Goal: Task Accomplishment & Management: Manage account settings

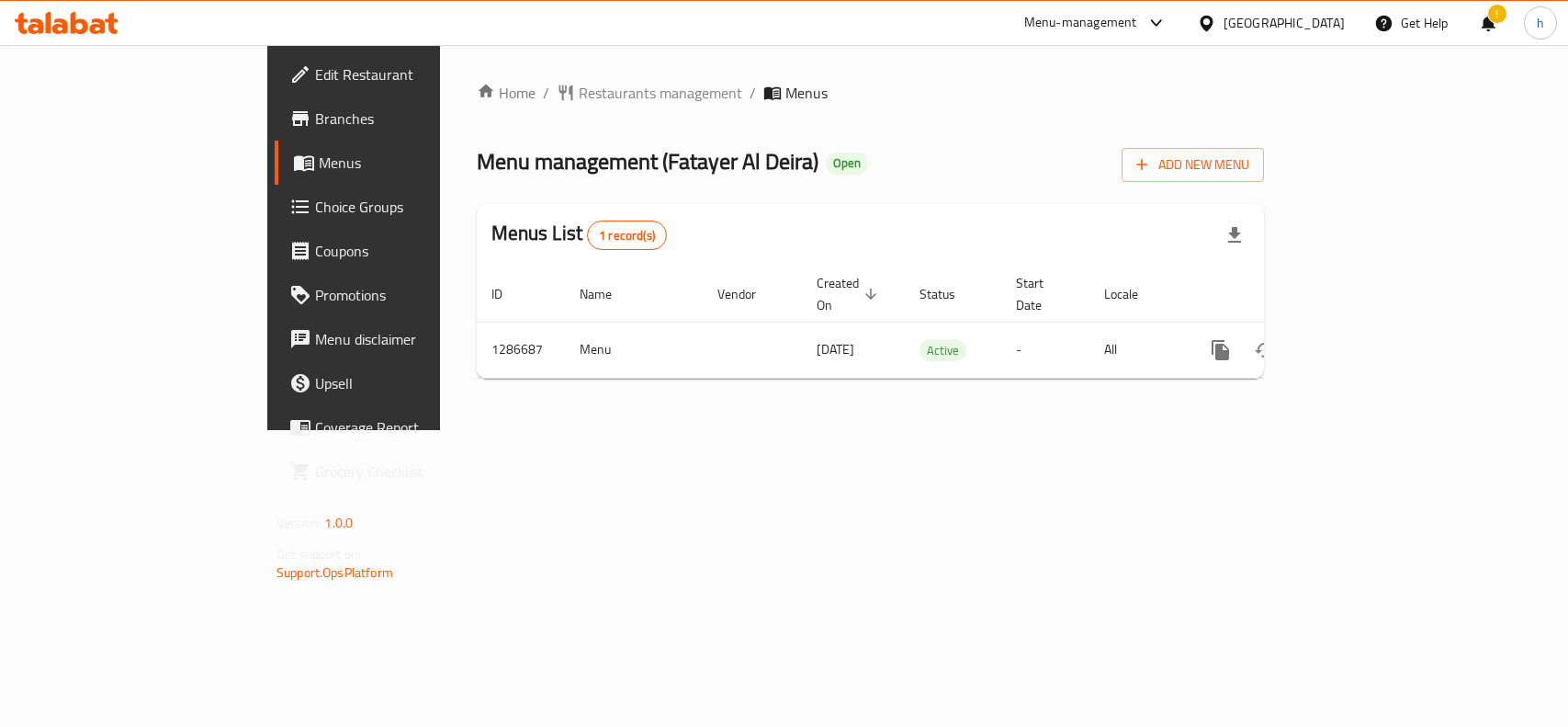
click at [1321, 21] on div "[GEOGRAPHIC_DATA]" at bounding box center [1285, 23] width 121 height 21
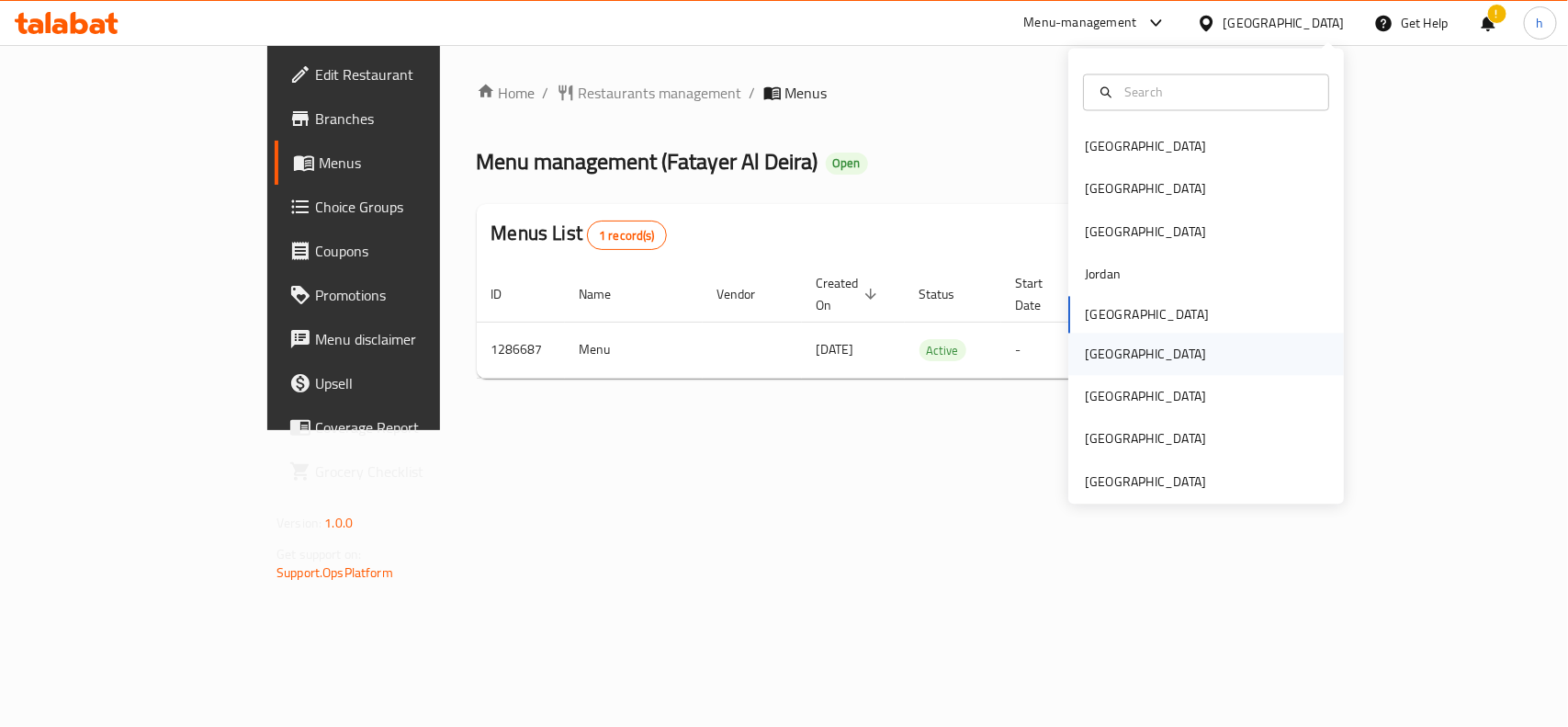
click at [1087, 348] on div "[GEOGRAPHIC_DATA]" at bounding box center [1146, 354] width 121 height 21
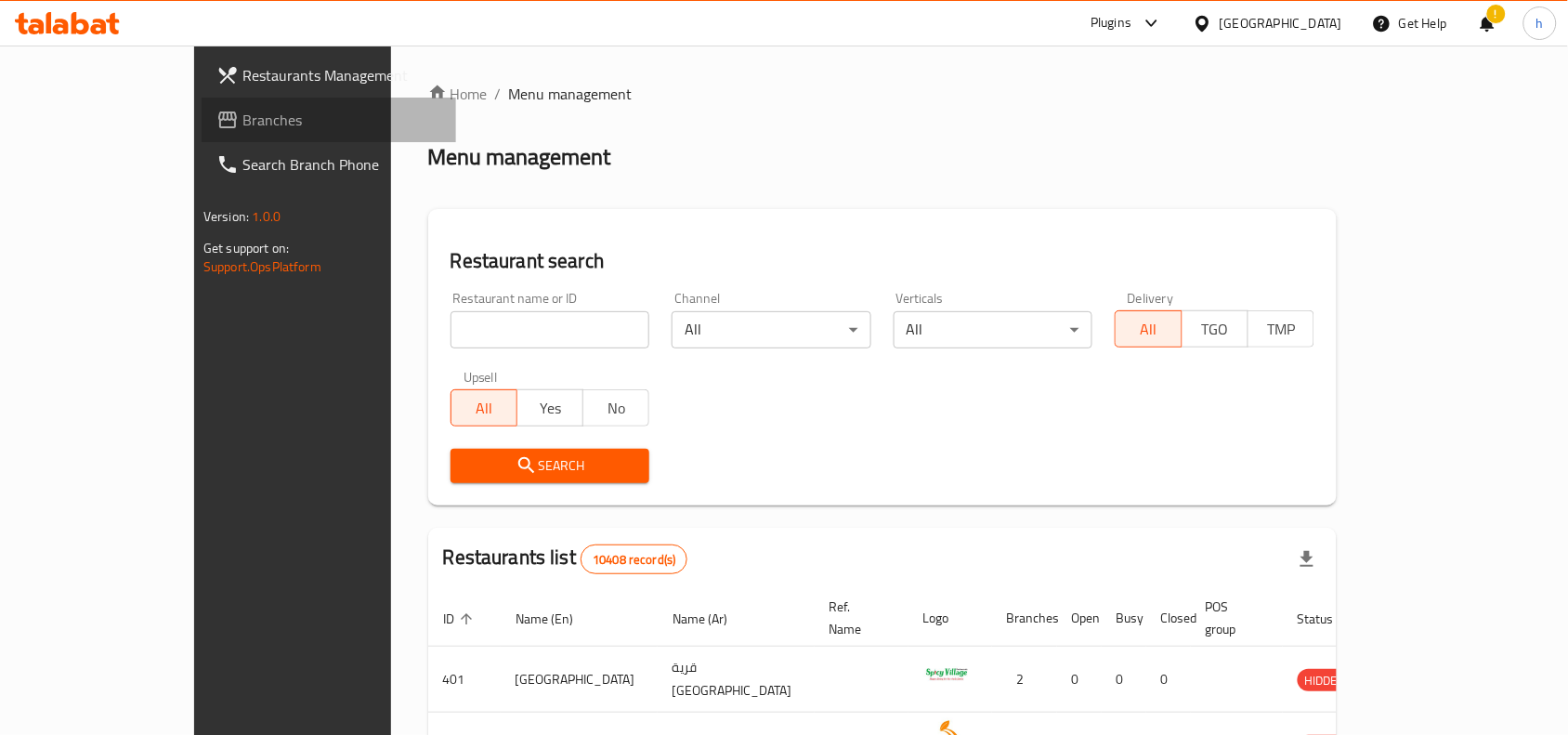
click at [242, 122] on span "Branches" at bounding box center [341, 120] width 199 height 23
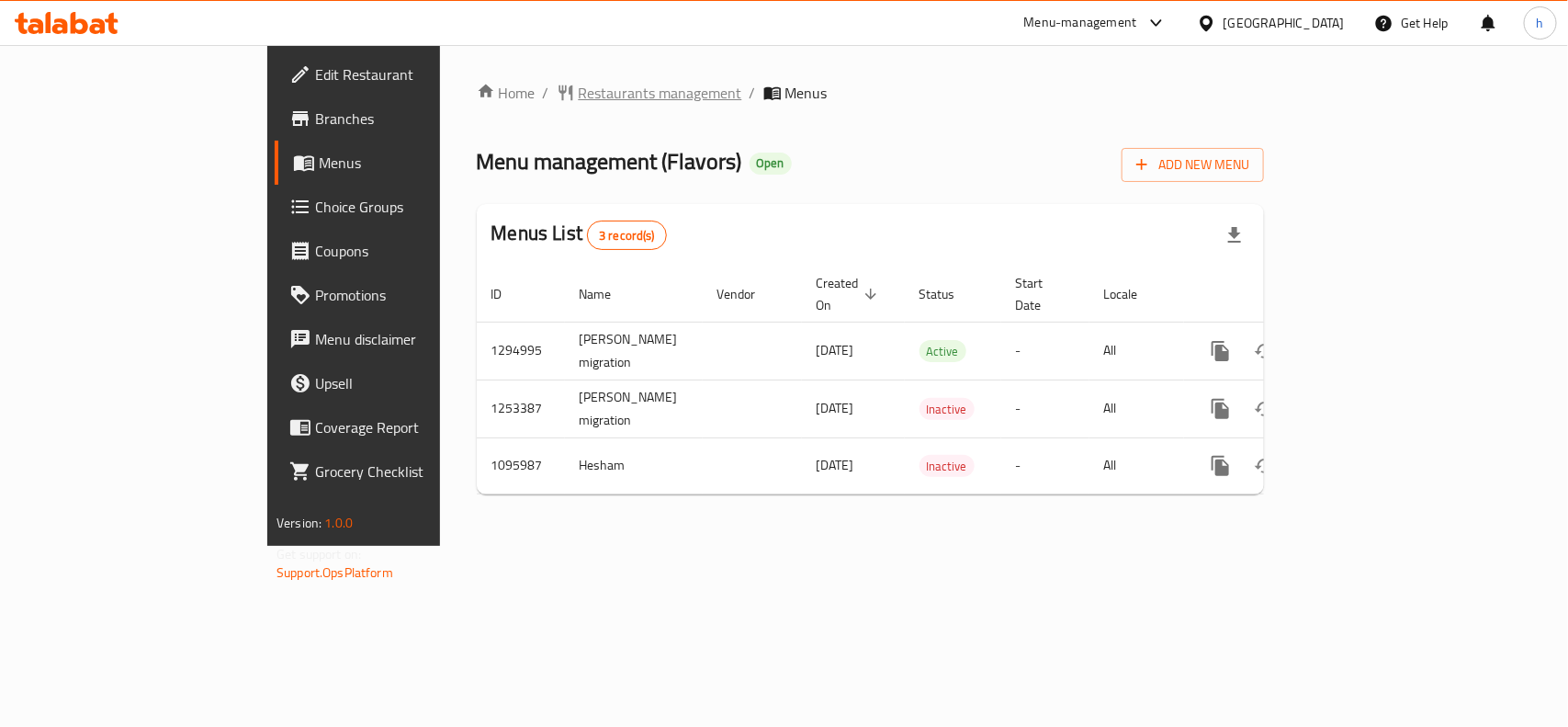
click at [579, 84] on span "Restaurants management" at bounding box center [660, 93] width 163 height 22
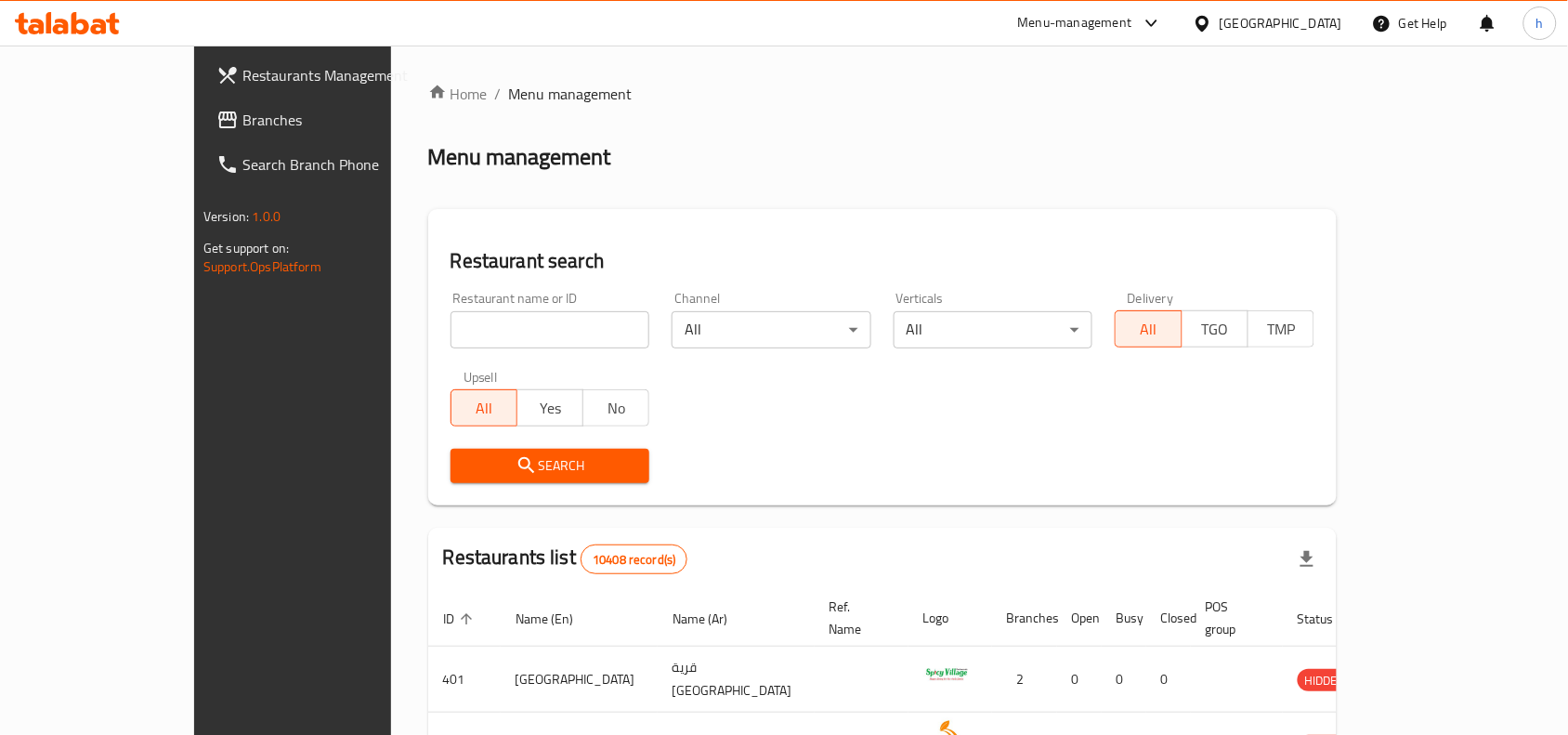
click at [242, 114] on span "Branches" at bounding box center [341, 120] width 199 height 23
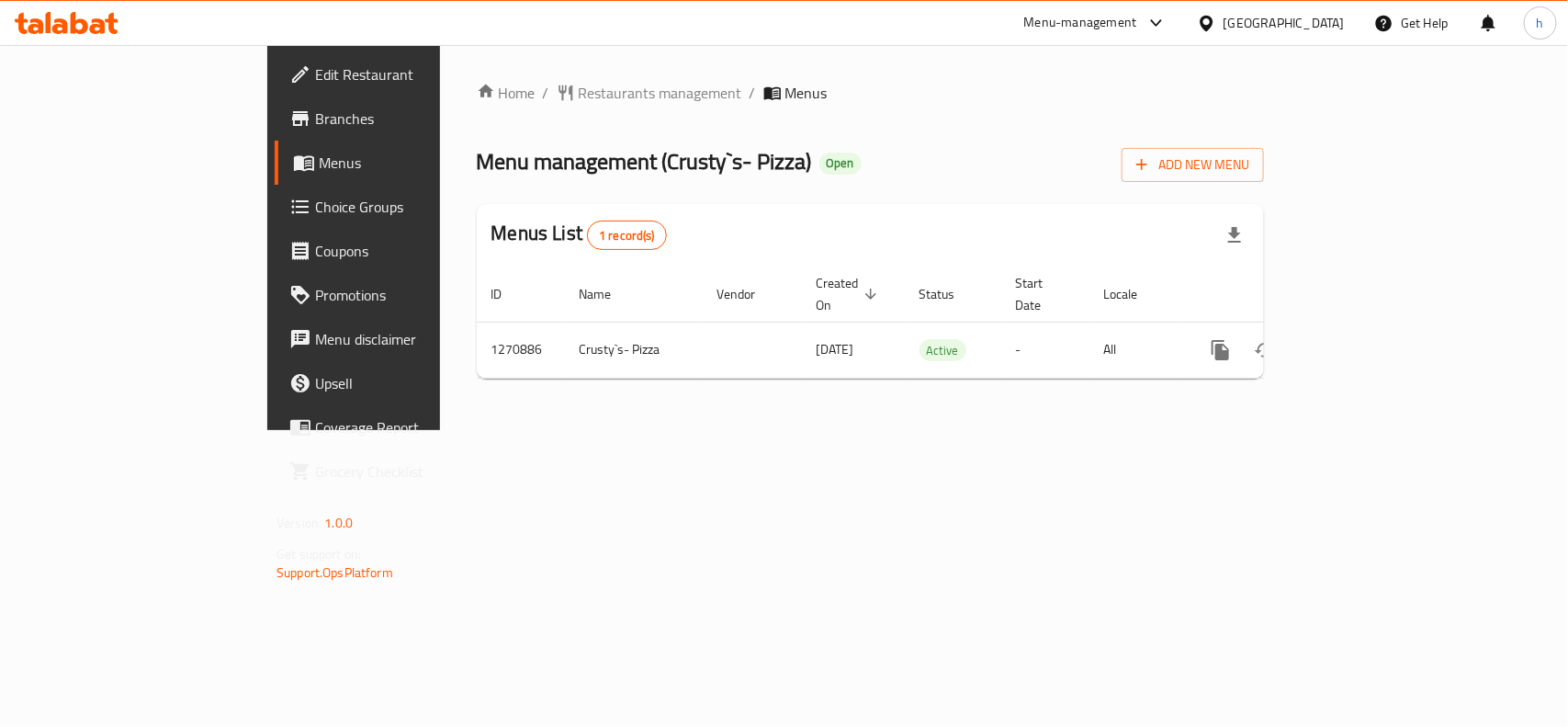
click at [1330, 26] on div "[GEOGRAPHIC_DATA]" at bounding box center [1285, 23] width 121 height 21
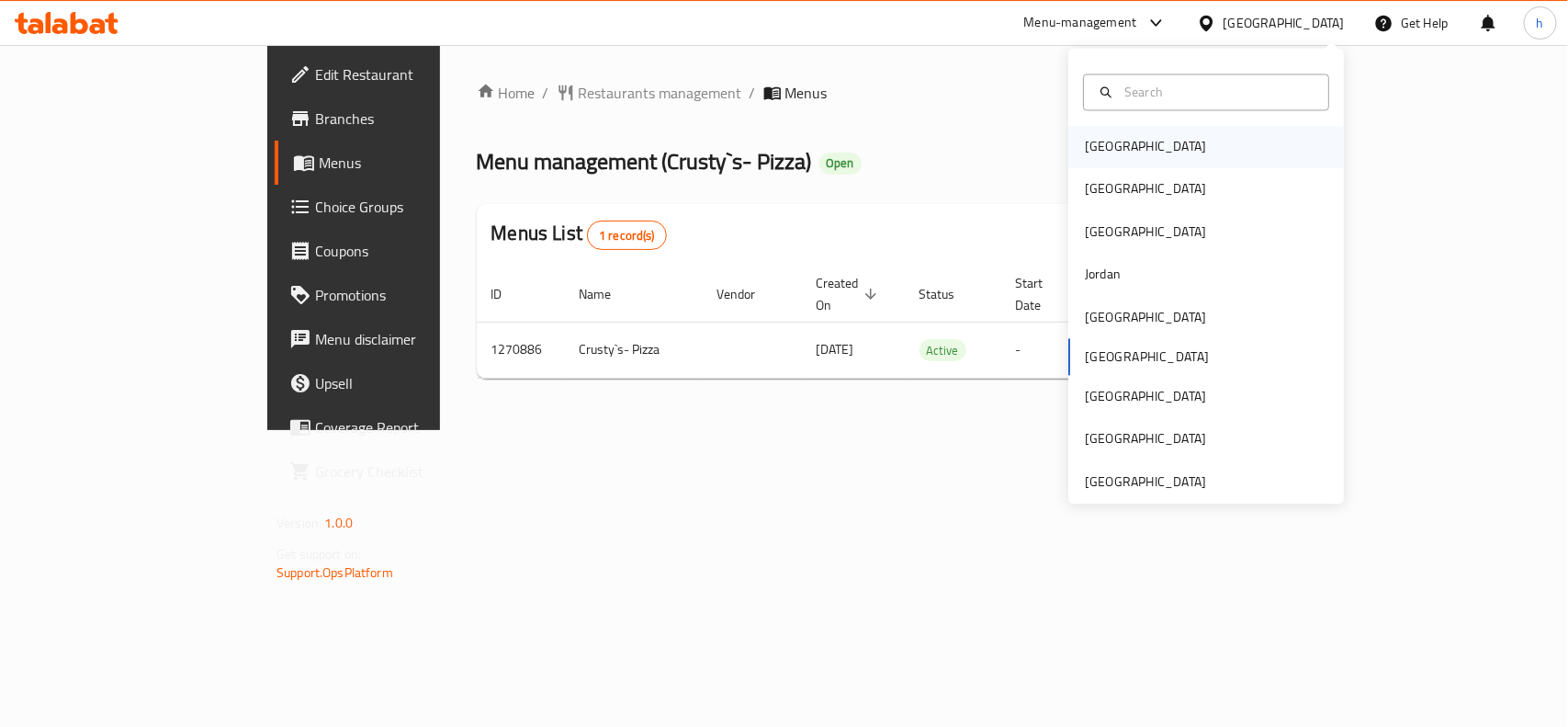
click at [1109, 138] on div "[GEOGRAPHIC_DATA]" at bounding box center [1146, 147] width 121 height 21
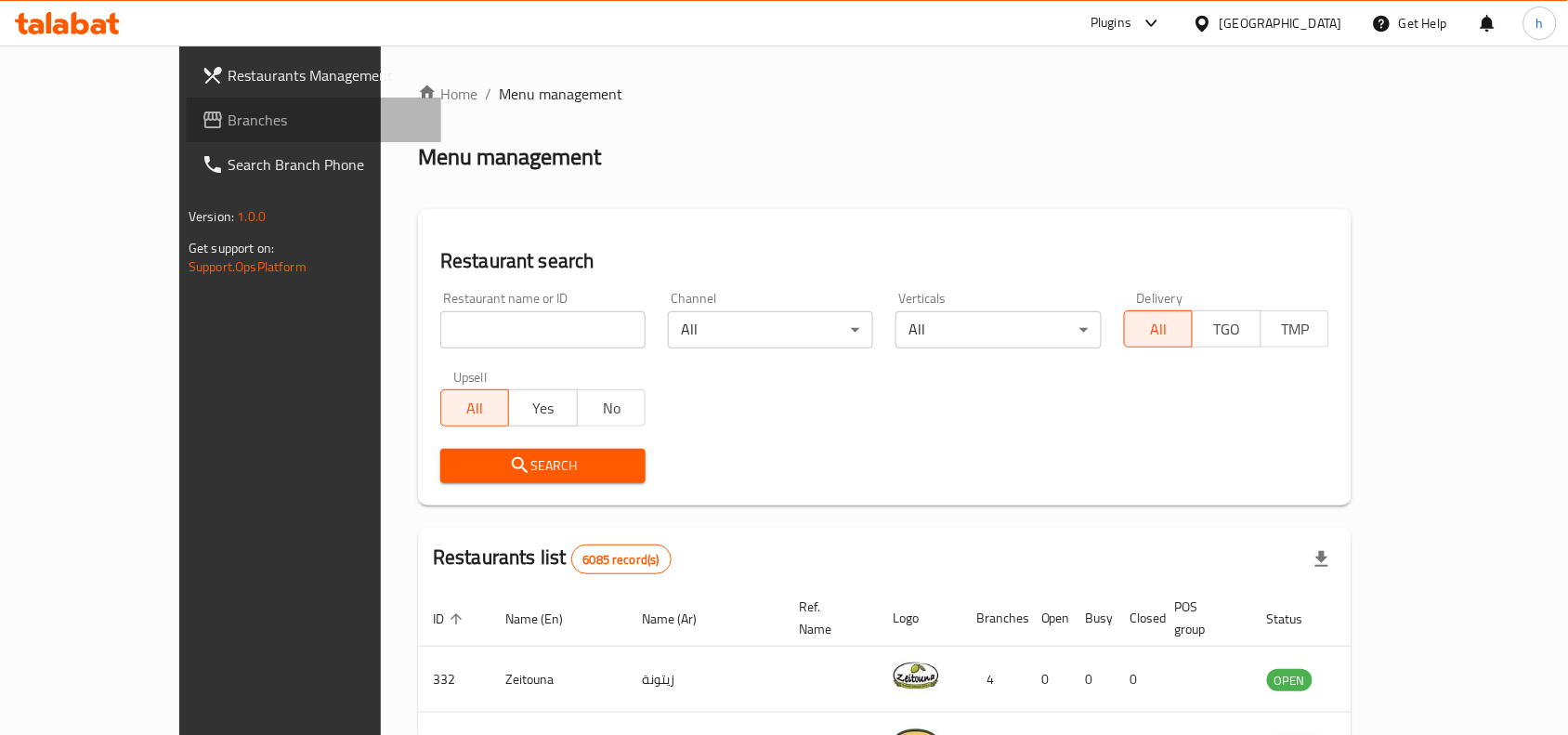
click at [227, 126] on span "Branches" at bounding box center [326, 120] width 199 height 23
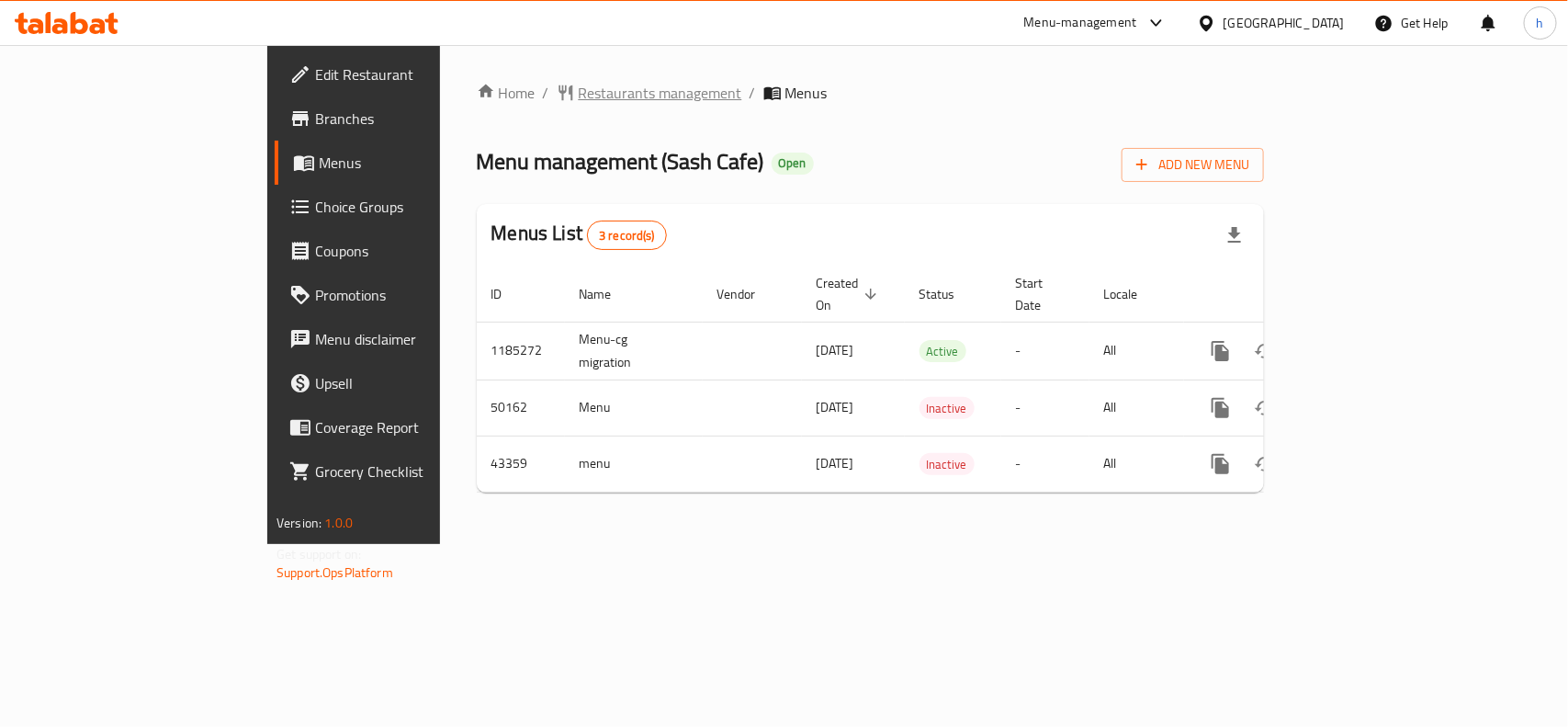
click at [579, 96] on span "Restaurants management" at bounding box center [660, 93] width 163 height 22
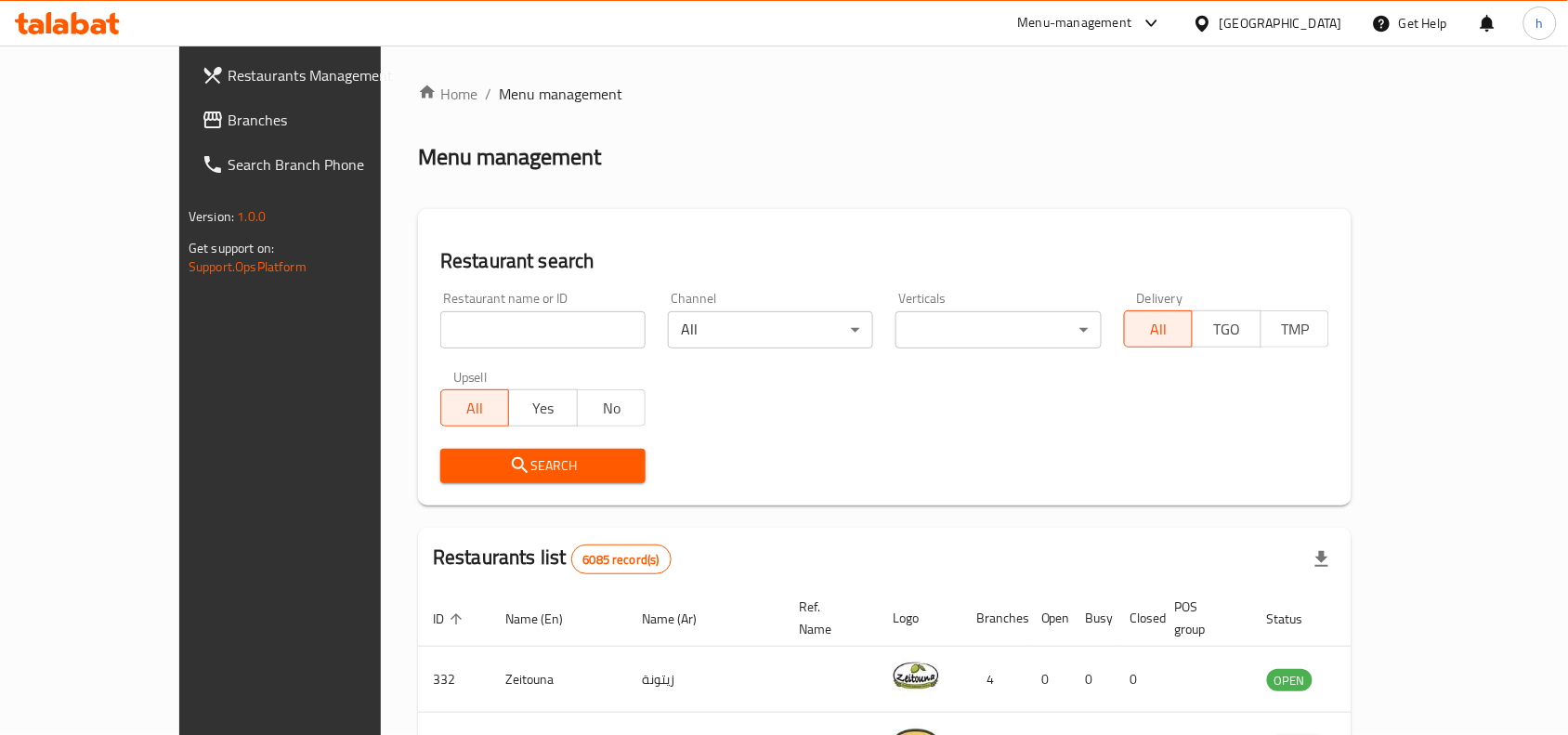
click at [227, 125] on span "Branches" at bounding box center [326, 120] width 199 height 23
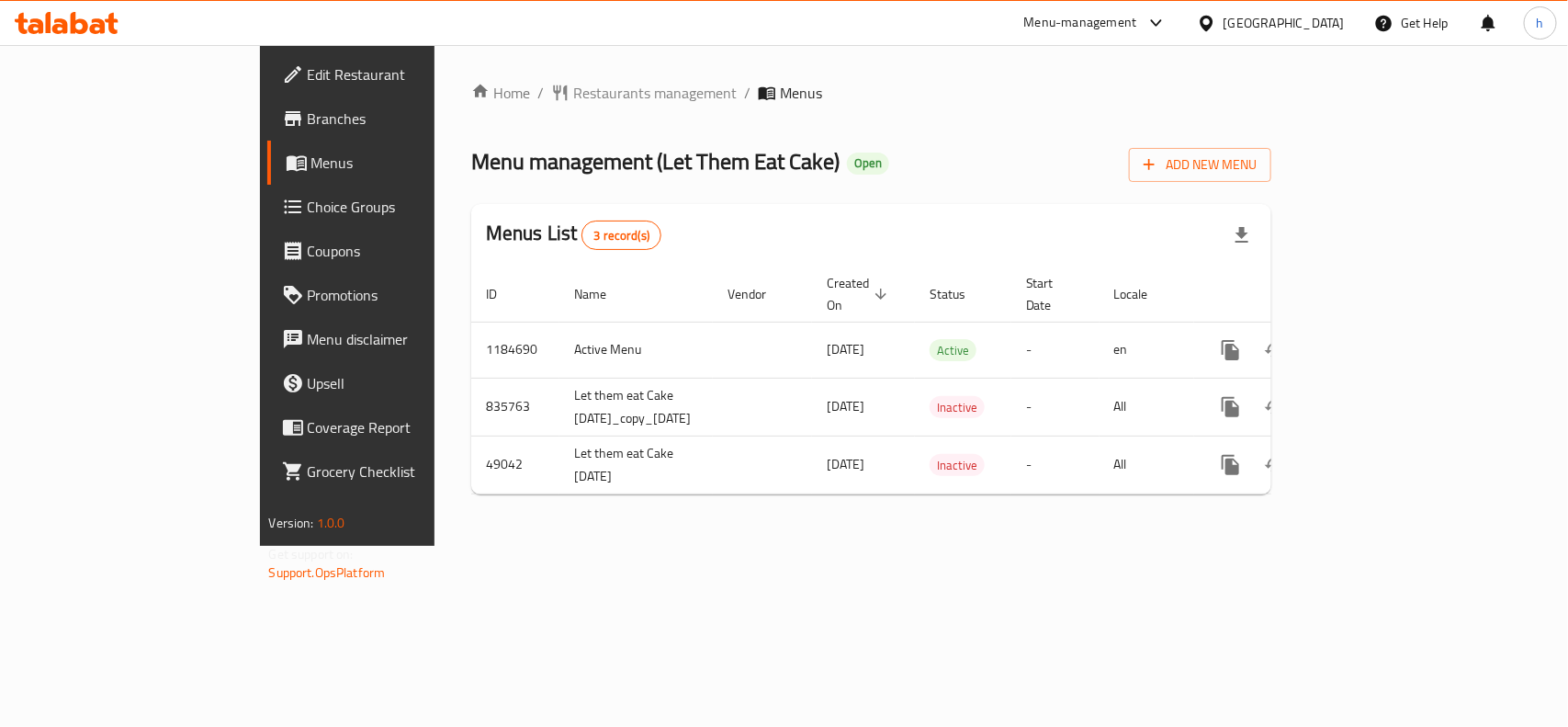
click at [1328, 32] on div "[GEOGRAPHIC_DATA]" at bounding box center [1285, 23] width 121 height 21
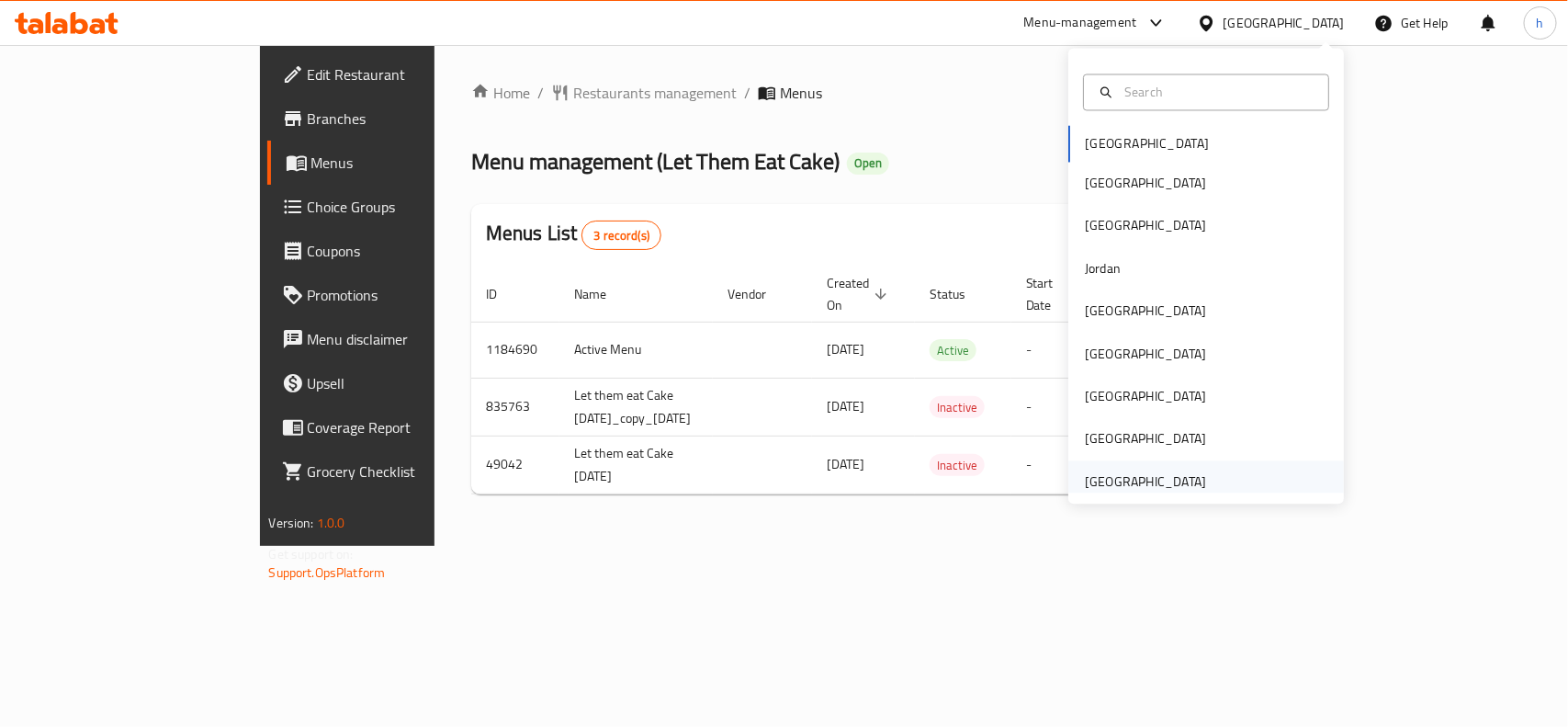
click at [1150, 487] on div "[GEOGRAPHIC_DATA]" at bounding box center [1146, 482] width 121 height 21
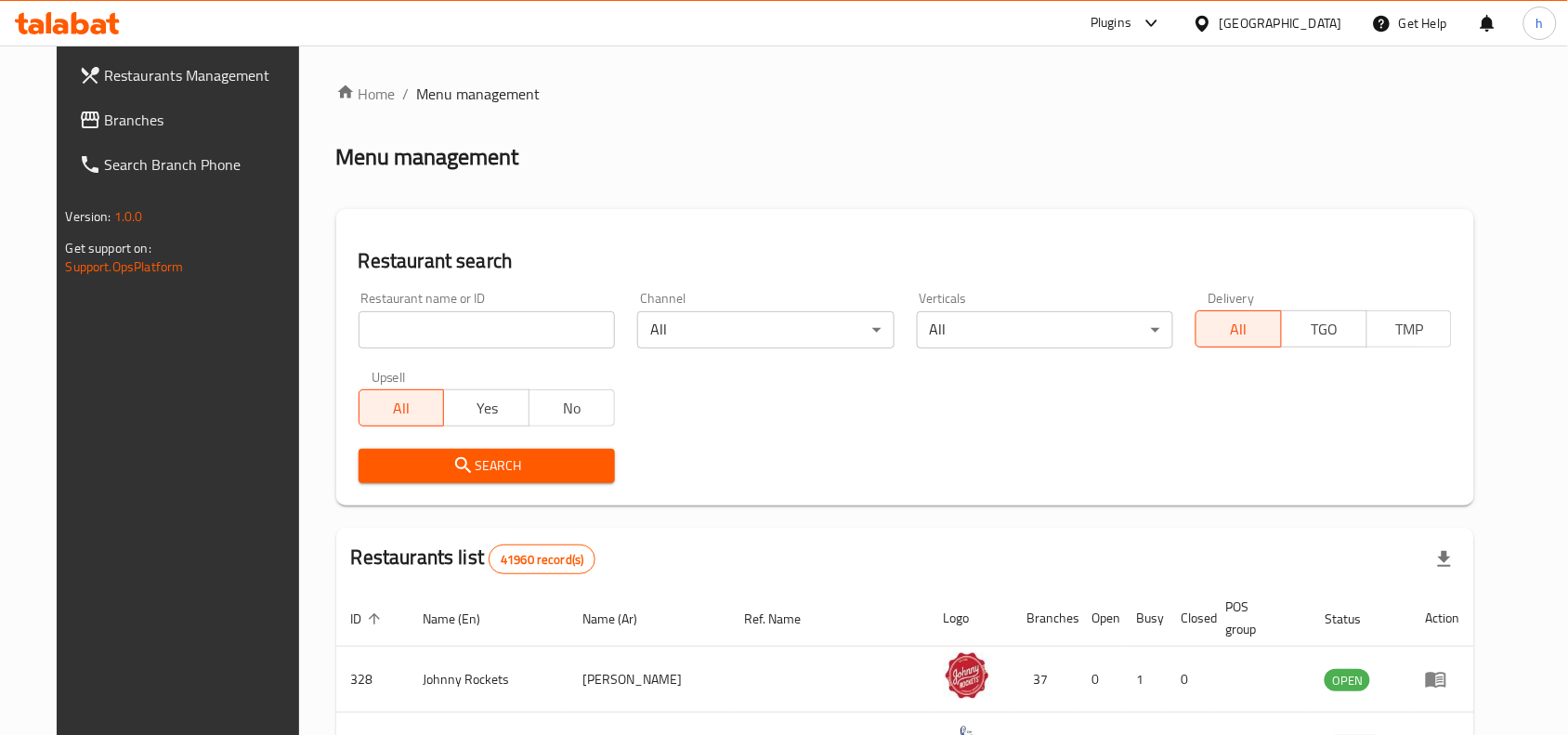
click at [105, 116] on span "Branches" at bounding box center [204, 120] width 199 height 23
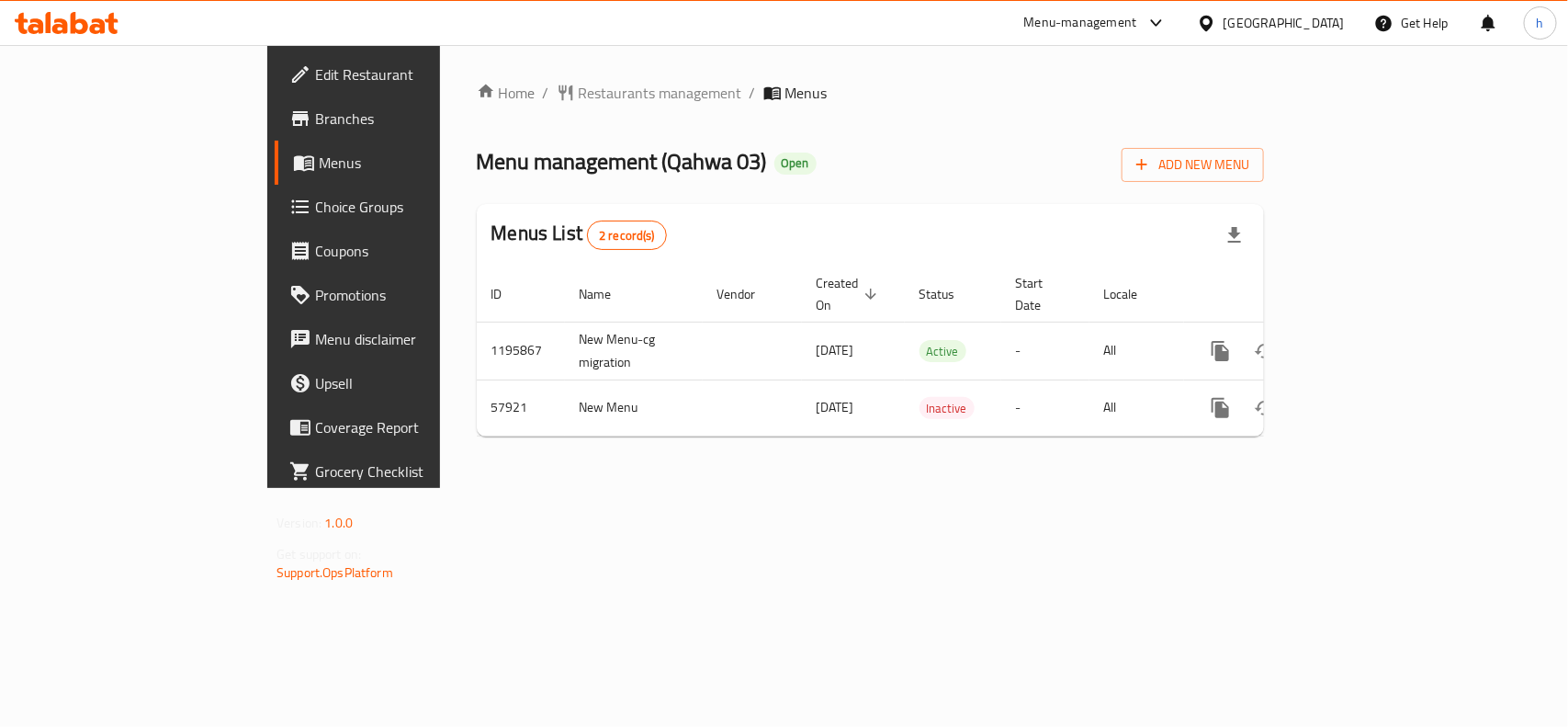
click at [750, 487] on div "Home / Restaurants management / Menus Menu management ( Qahwa 03 ) Open Add New…" at bounding box center [871, 266] width 861 height 443
click at [579, 94] on span "Restaurants management" at bounding box center [660, 93] width 163 height 22
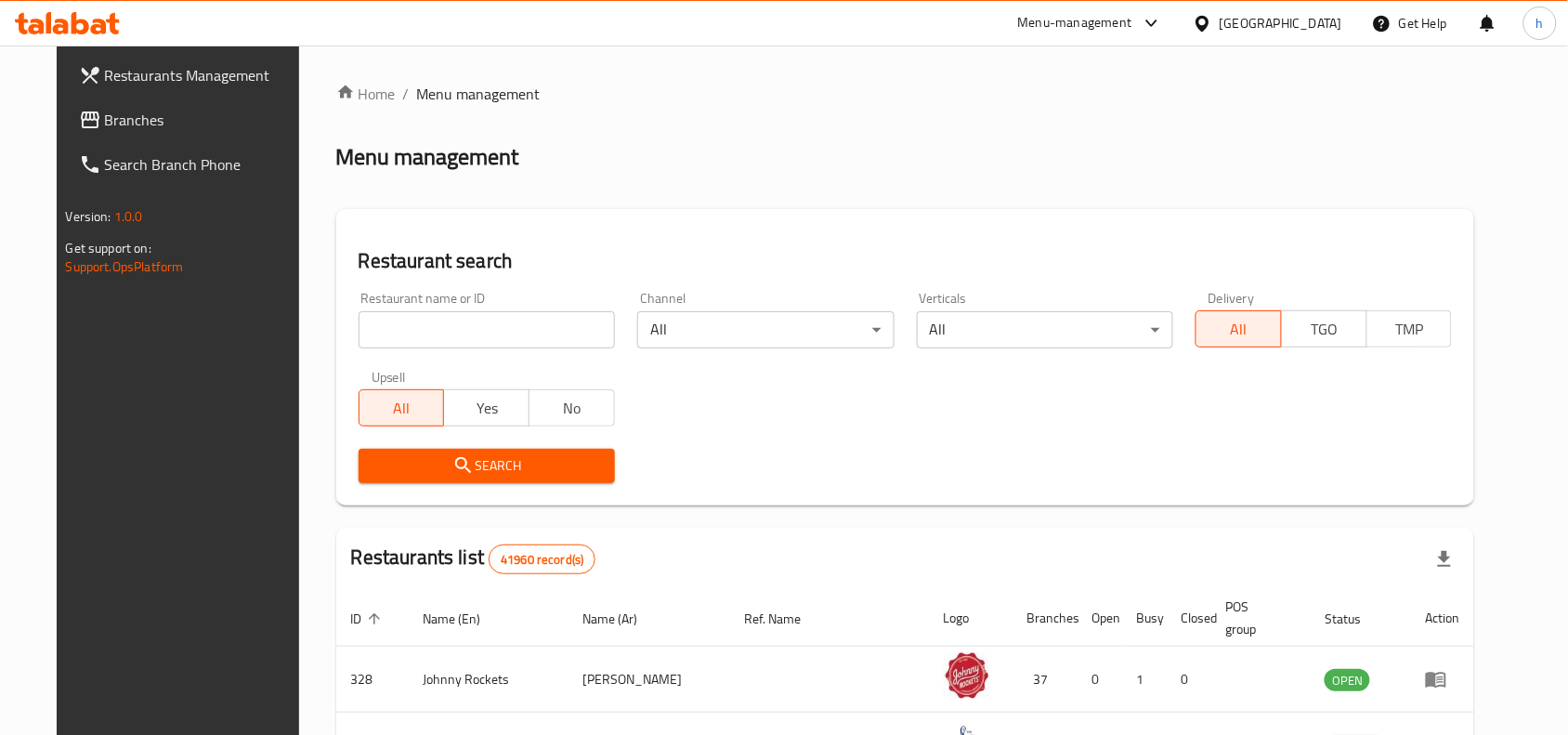
click at [122, 108] on span "Branches" at bounding box center [204, 120] width 199 height 23
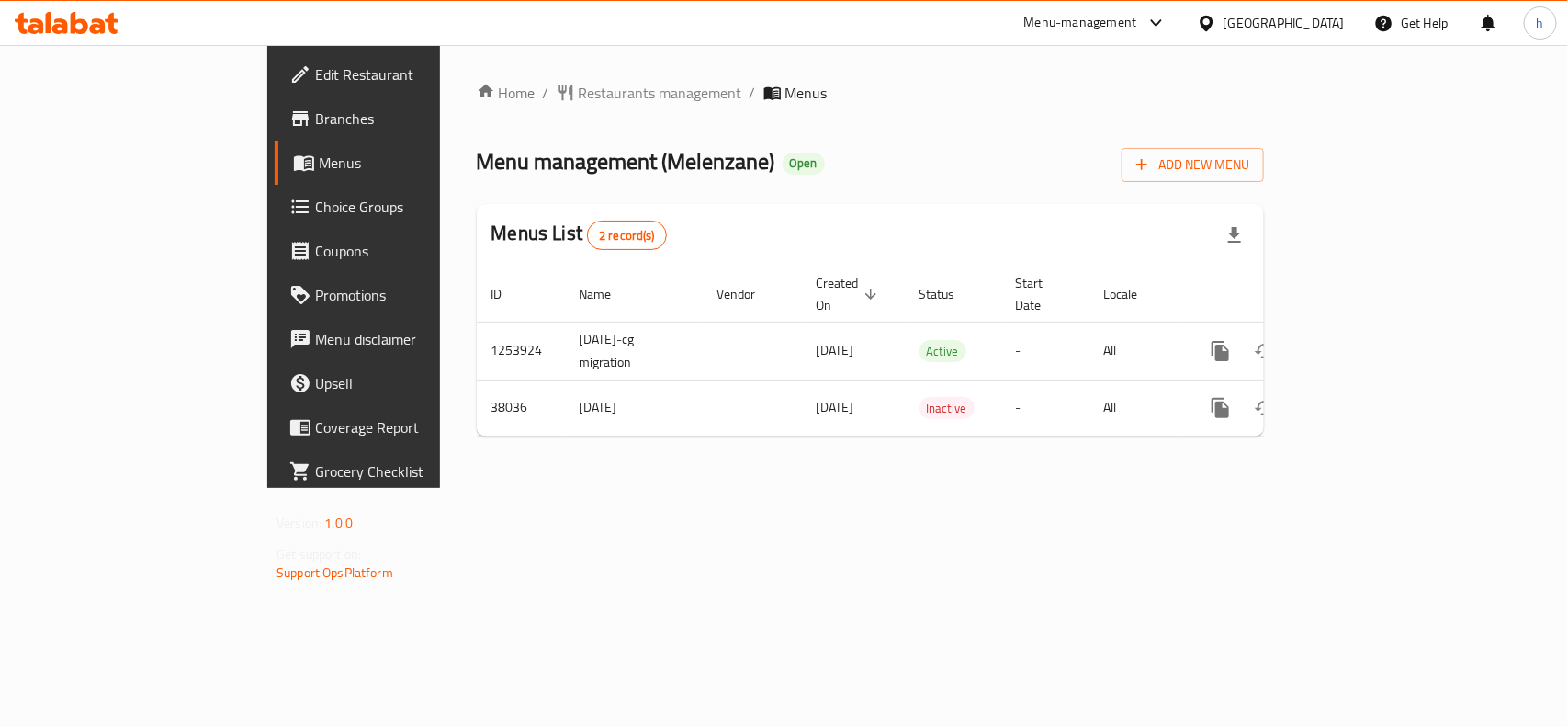
click at [1286, 21] on div "[GEOGRAPHIC_DATA]" at bounding box center [1285, 23] width 121 height 21
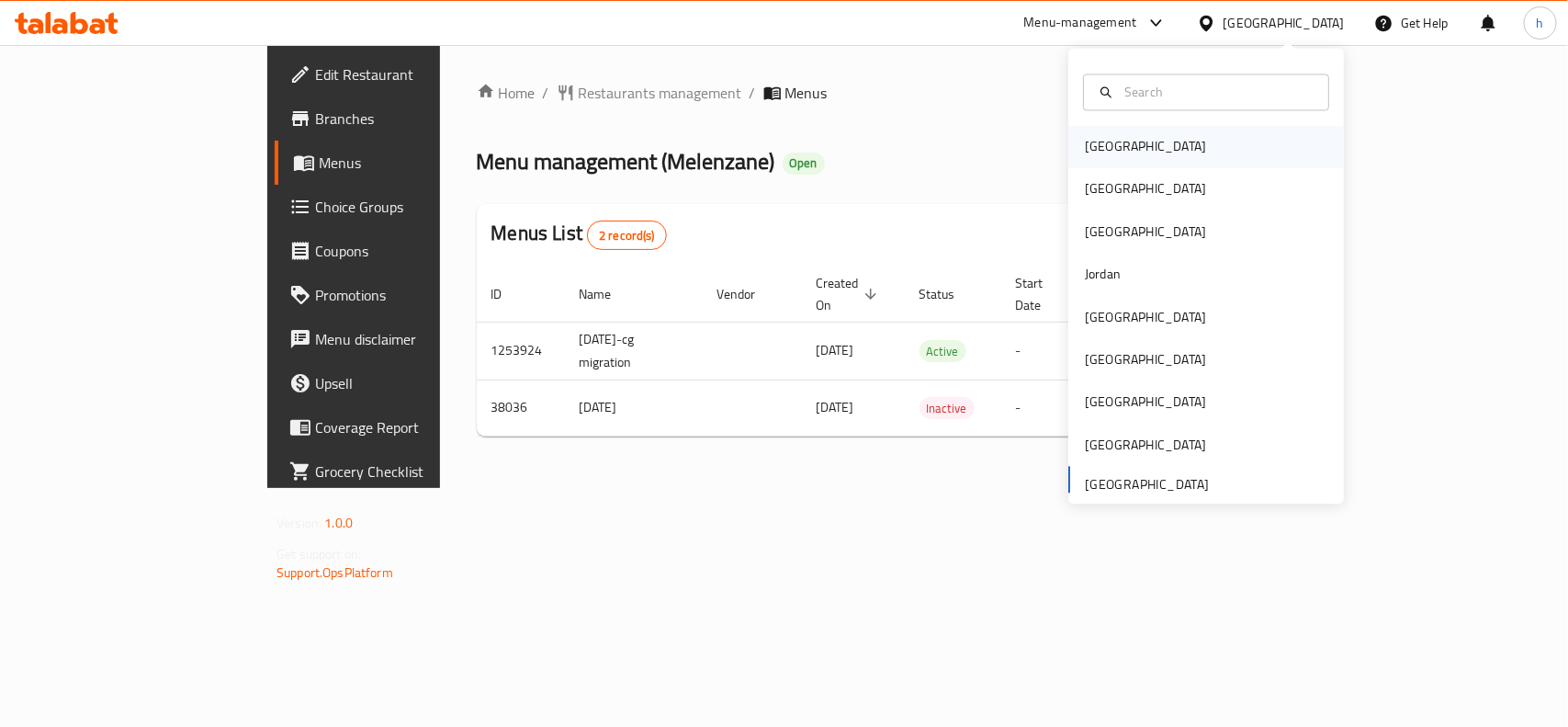
click at [1121, 153] on div "[GEOGRAPHIC_DATA]" at bounding box center [1146, 146] width 151 height 42
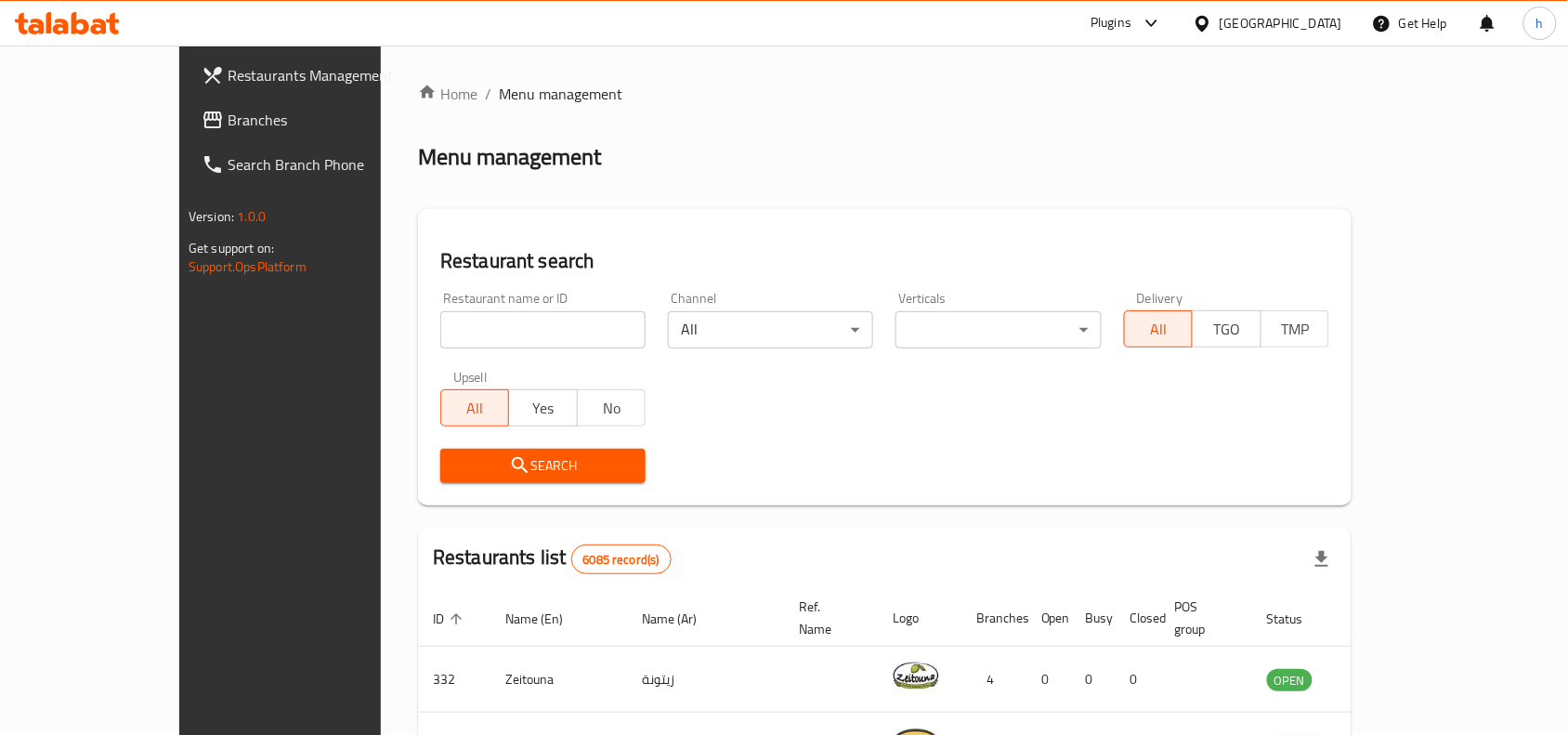
click at [227, 121] on span "Branches" at bounding box center [326, 120] width 199 height 23
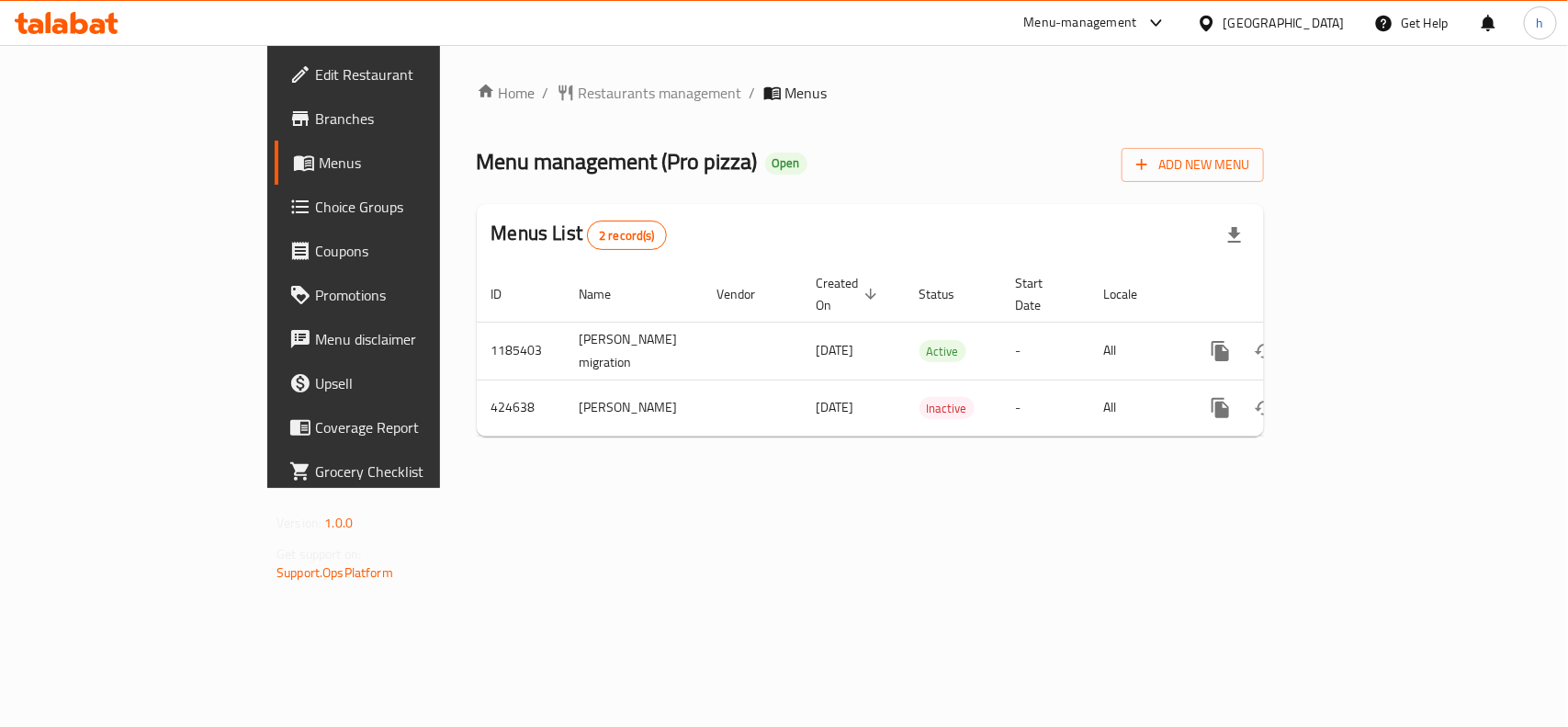
click at [1346, 16] on div "[GEOGRAPHIC_DATA]" at bounding box center [1271, 22] width 177 height 44
click at [1328, 25] on div "[GEOGRAPHIC_DATA]" at bounding box center [1285, 23] width 121 height 21
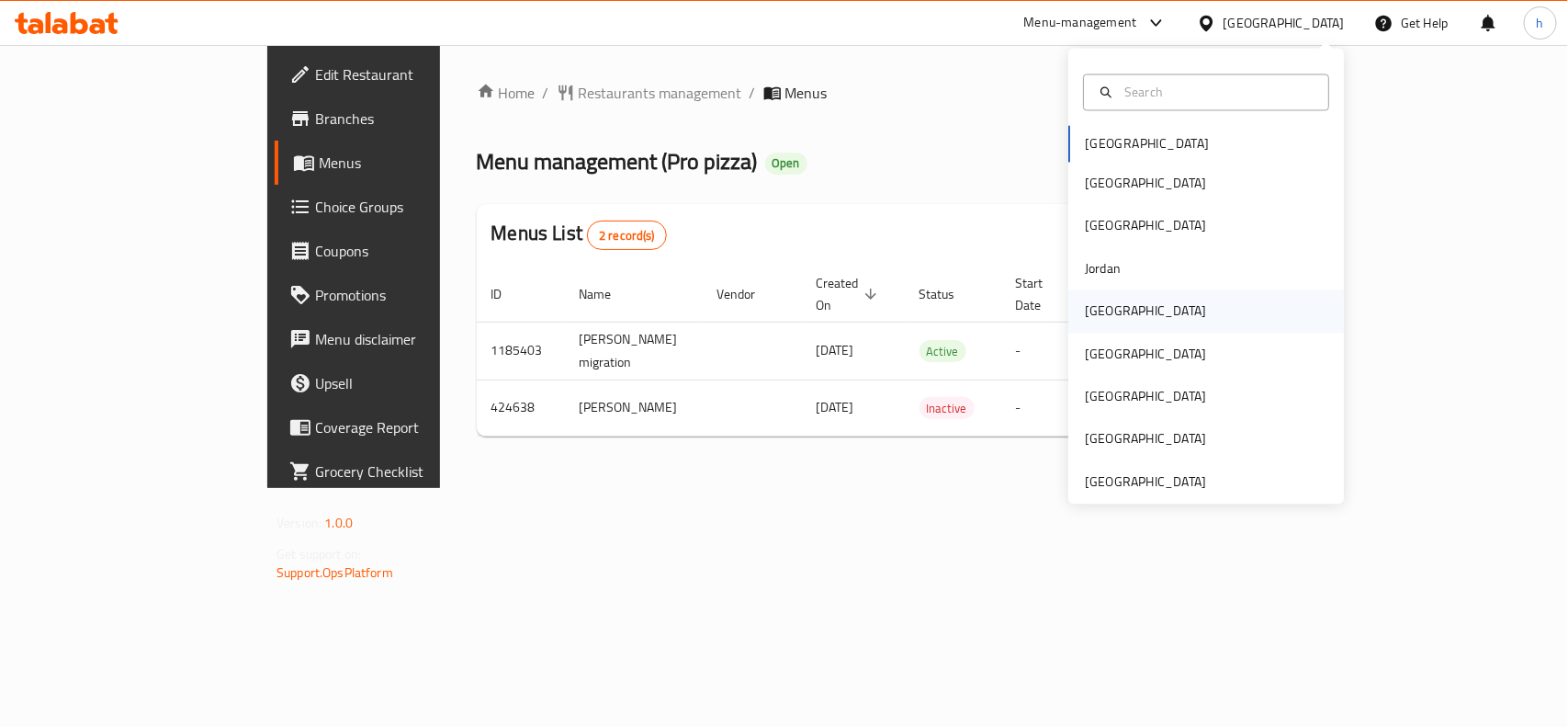
click at [1095, 319] on div "[GEOGRAPHIC_DATA]" at bounding box center [1146, 311] width 121 height 21
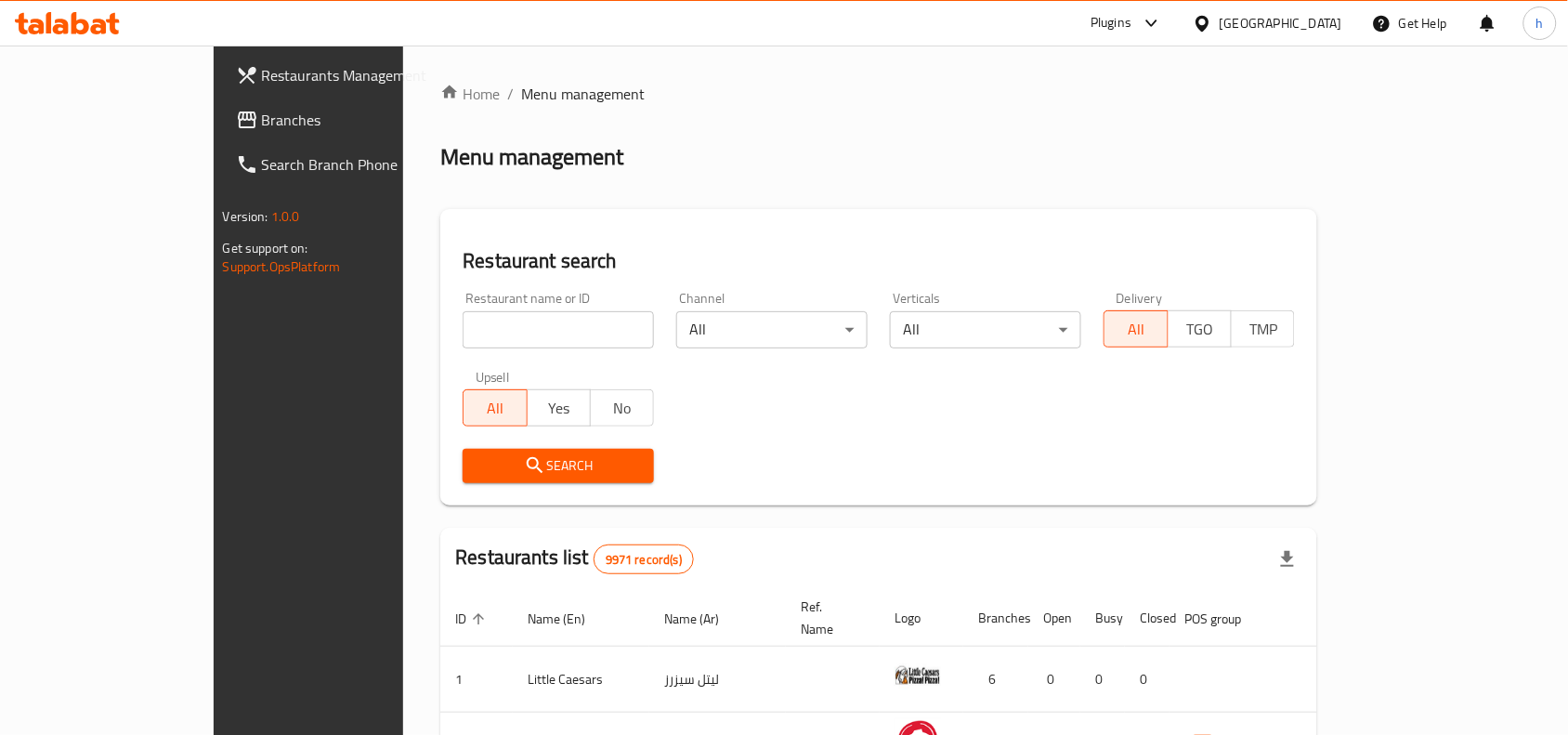
click at [262, 122] on span "Branches" at bounding box center [361, 120] width 199 height 23
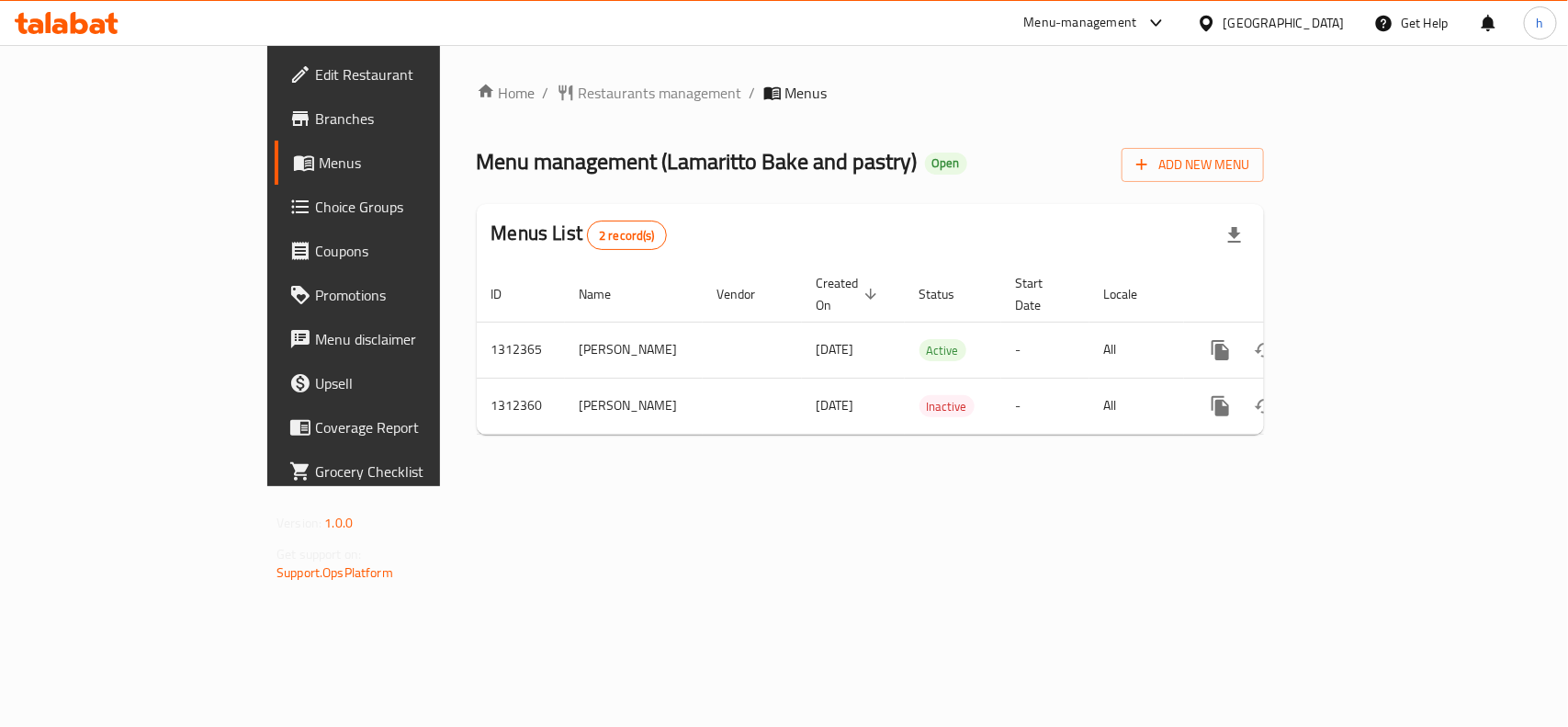
drag, startPoint x: 1032, startPoint y: 499, endPoint x: 1023, endPoint y: 497, distance: 9.2
click at [1032, 486] on div "Home / Restaurants management / Menus Menu management ( Lamaritto Bake and past…" at bounding box center [871, 265] width 861 height 441
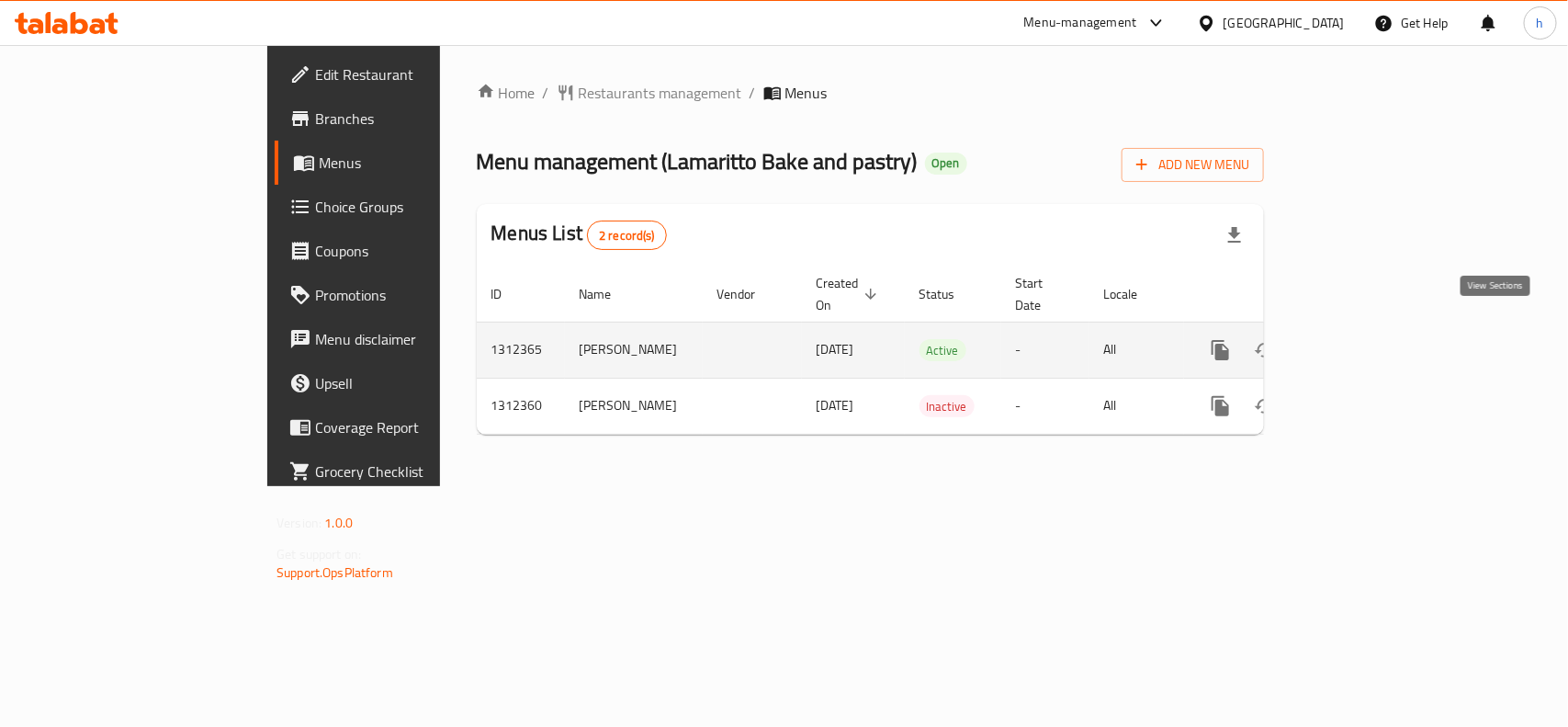
click at [1362, 342] on icon "enhanced table" at bounding box center [1354, 350] width 17 height 17
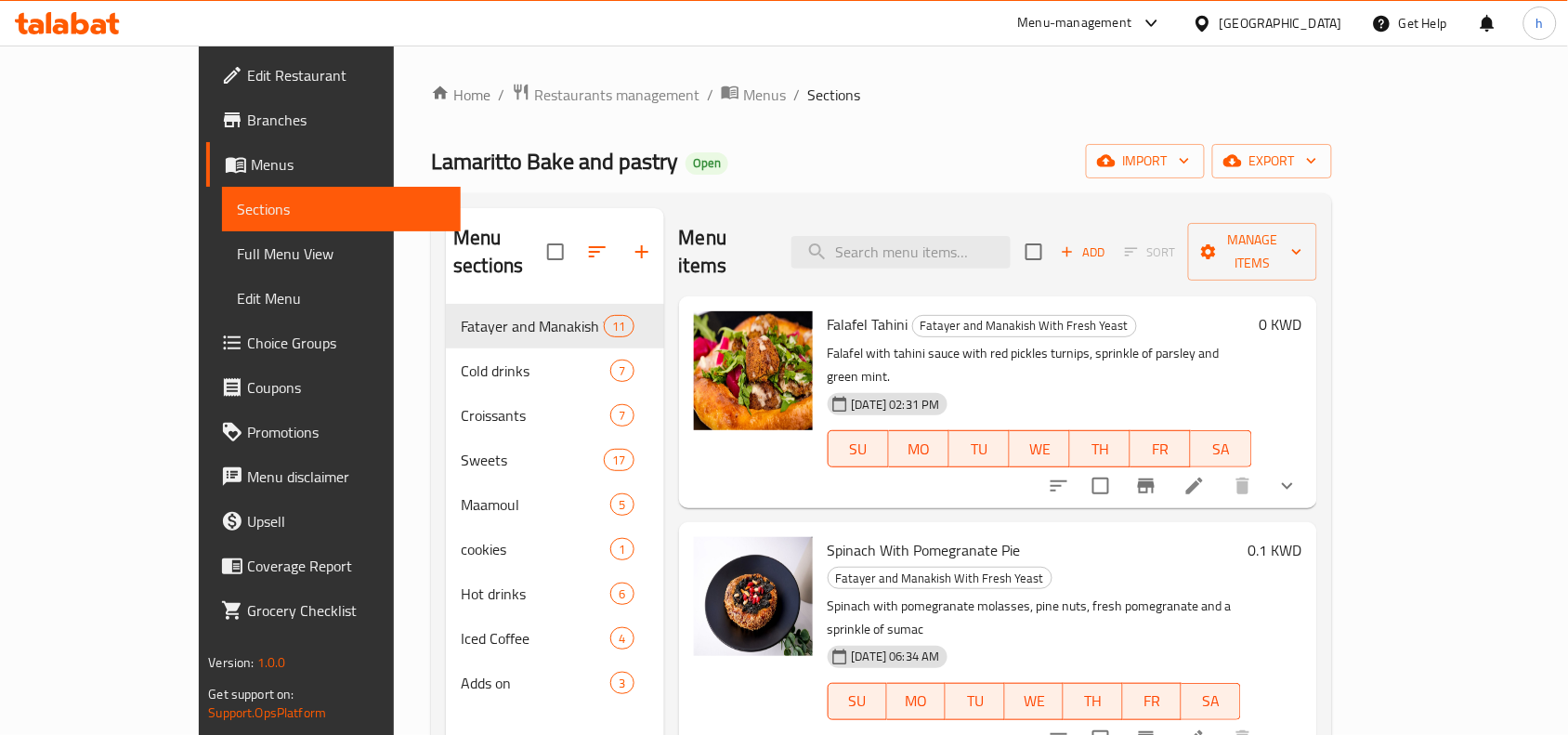
click at [247, 340] on span "Choice Groups" at bounding box center [346, 343] width 199 height 23
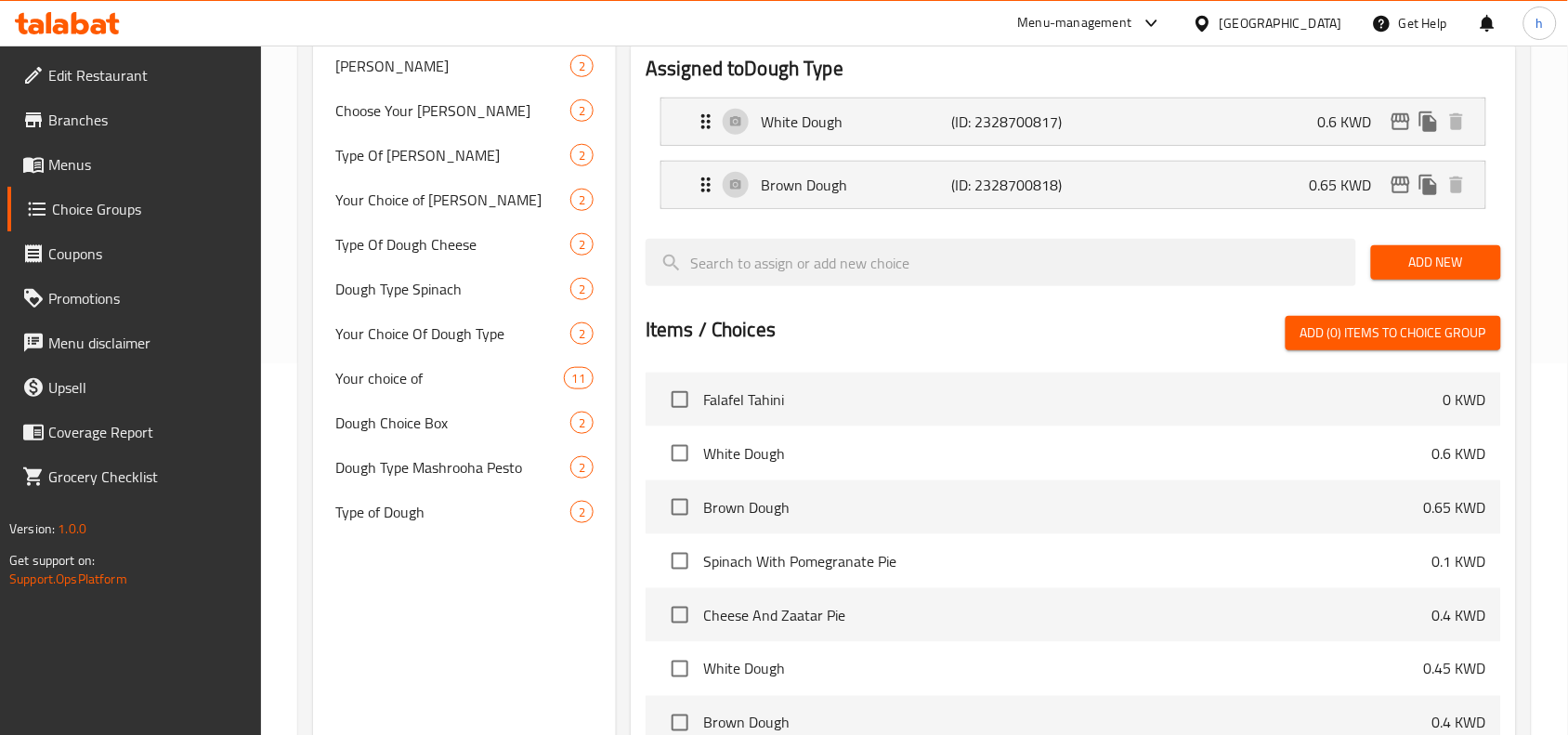
scroll to position [465, 0]
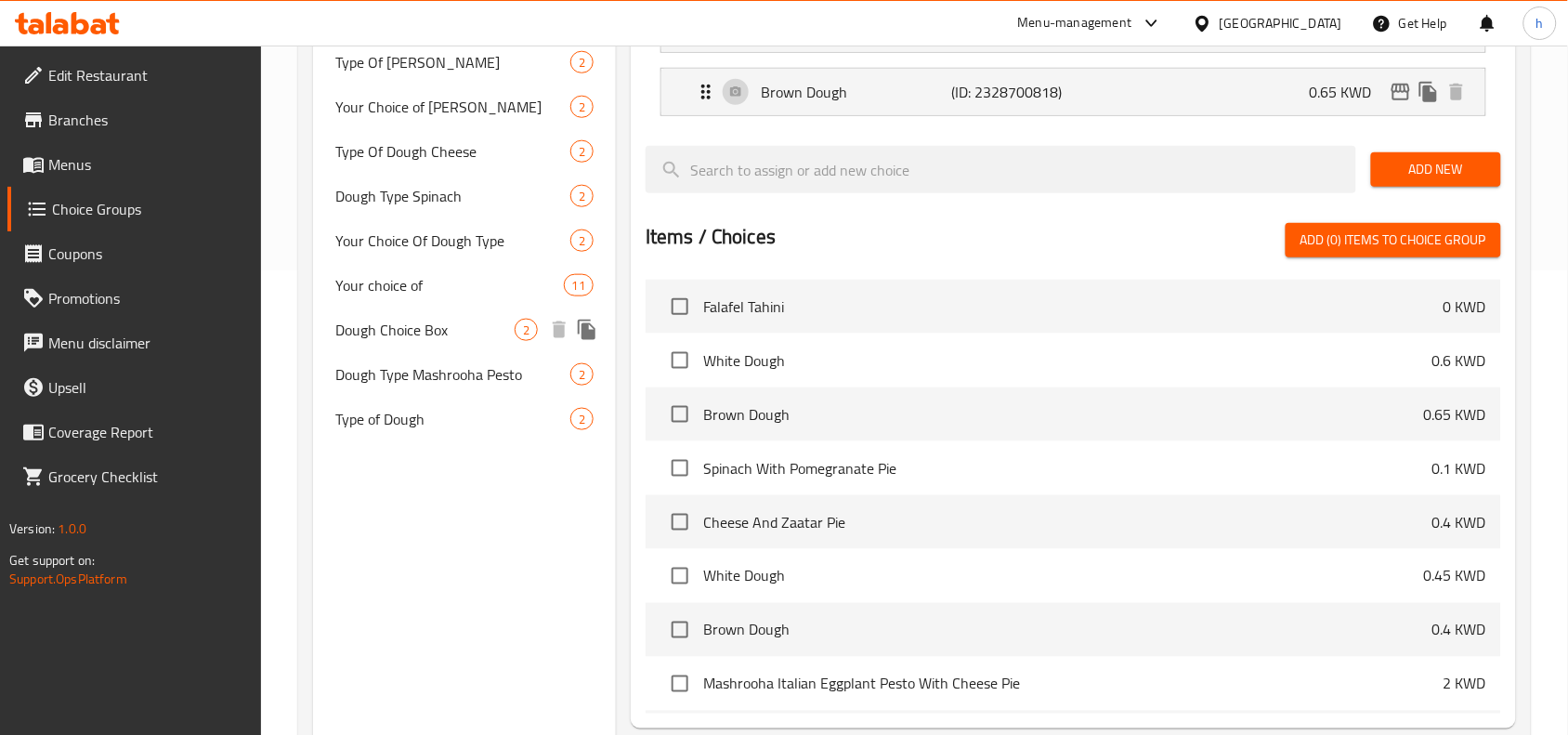
click at [429, 335] on span "Dough Choice Box" at bounding box center [425, 330] width 179 height 23
type input "Dough Choice Box"
type input "صندوق اختيارعجين"
type input "0"
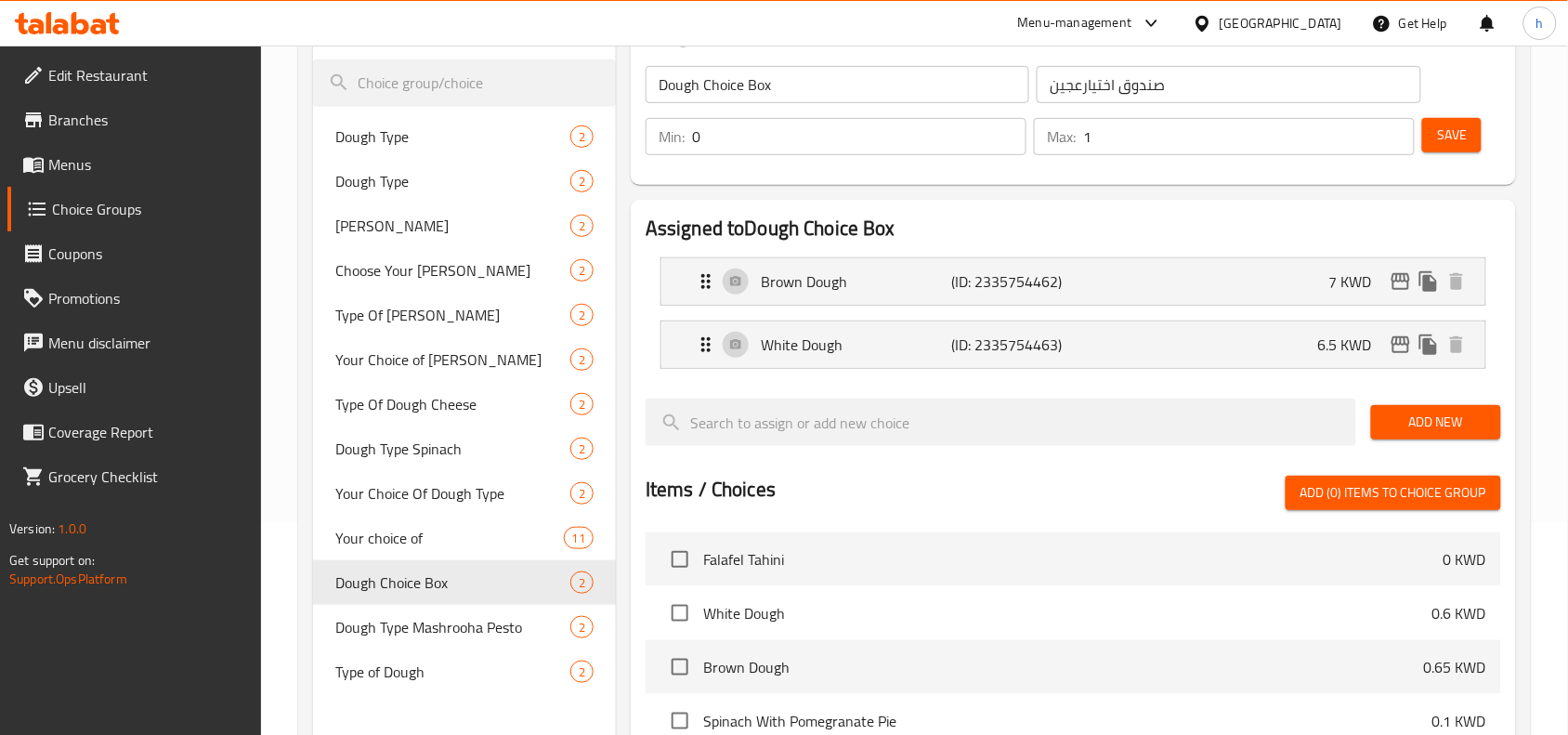
scroll to position [232, 0]
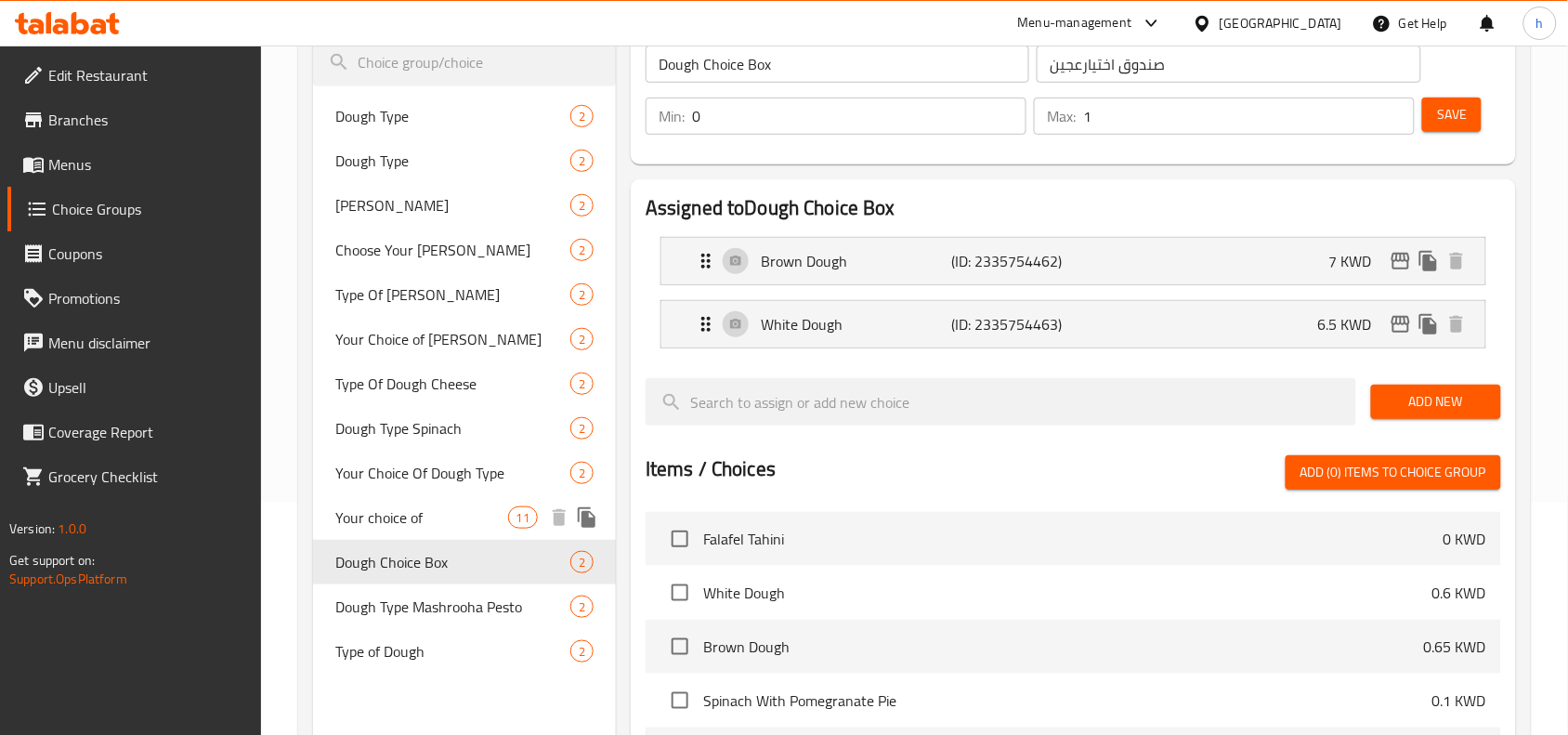
click at [411, 518] on span "Your choice of" at bounding box center [421, 517] width 172 height 23
type input "Your choice of"
type input "اختيارك من"
type input "1"
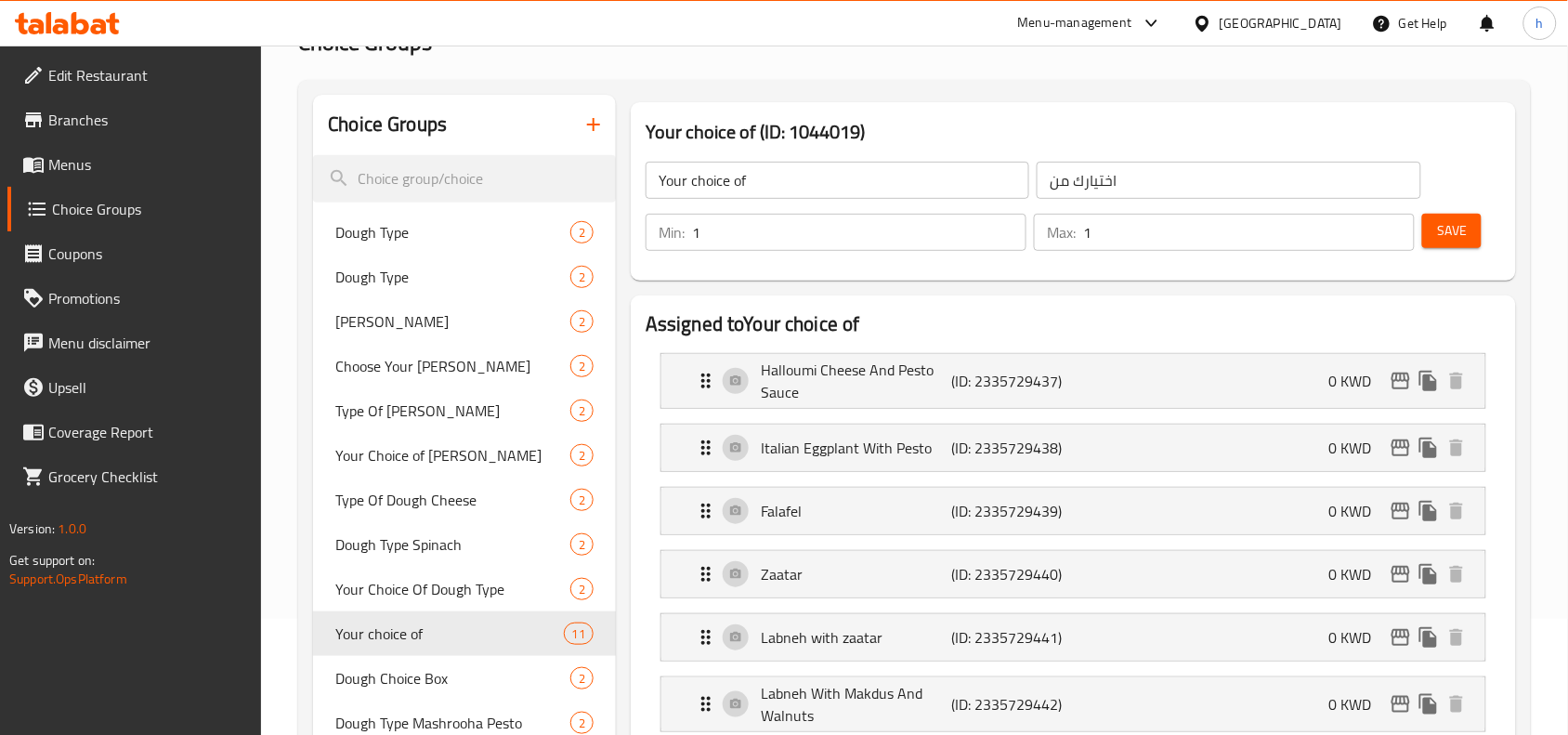
scroll to position [0, 0]
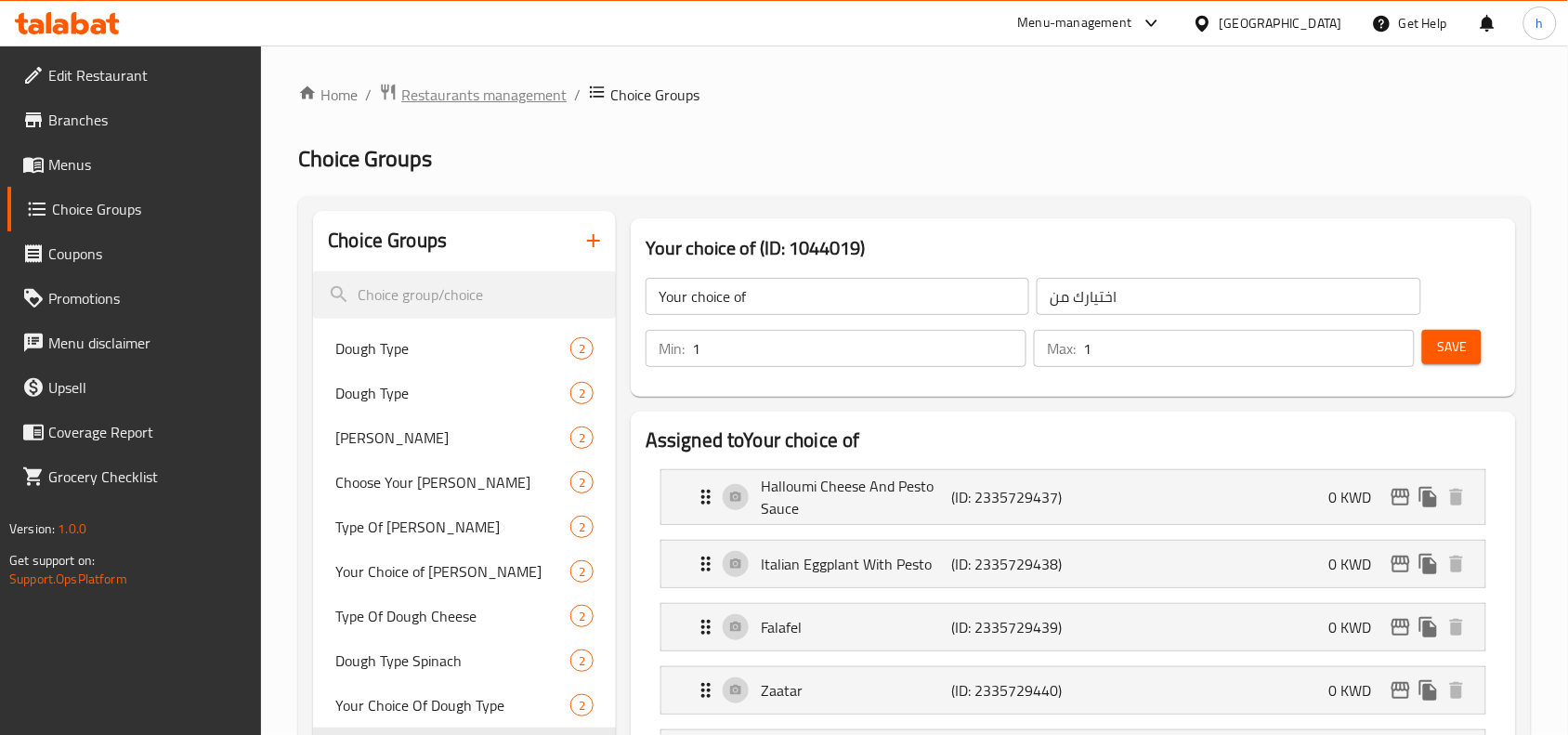
click at [476, 90] on span "Restaurants management" at bounding box center [483, 95] width 165 height 23
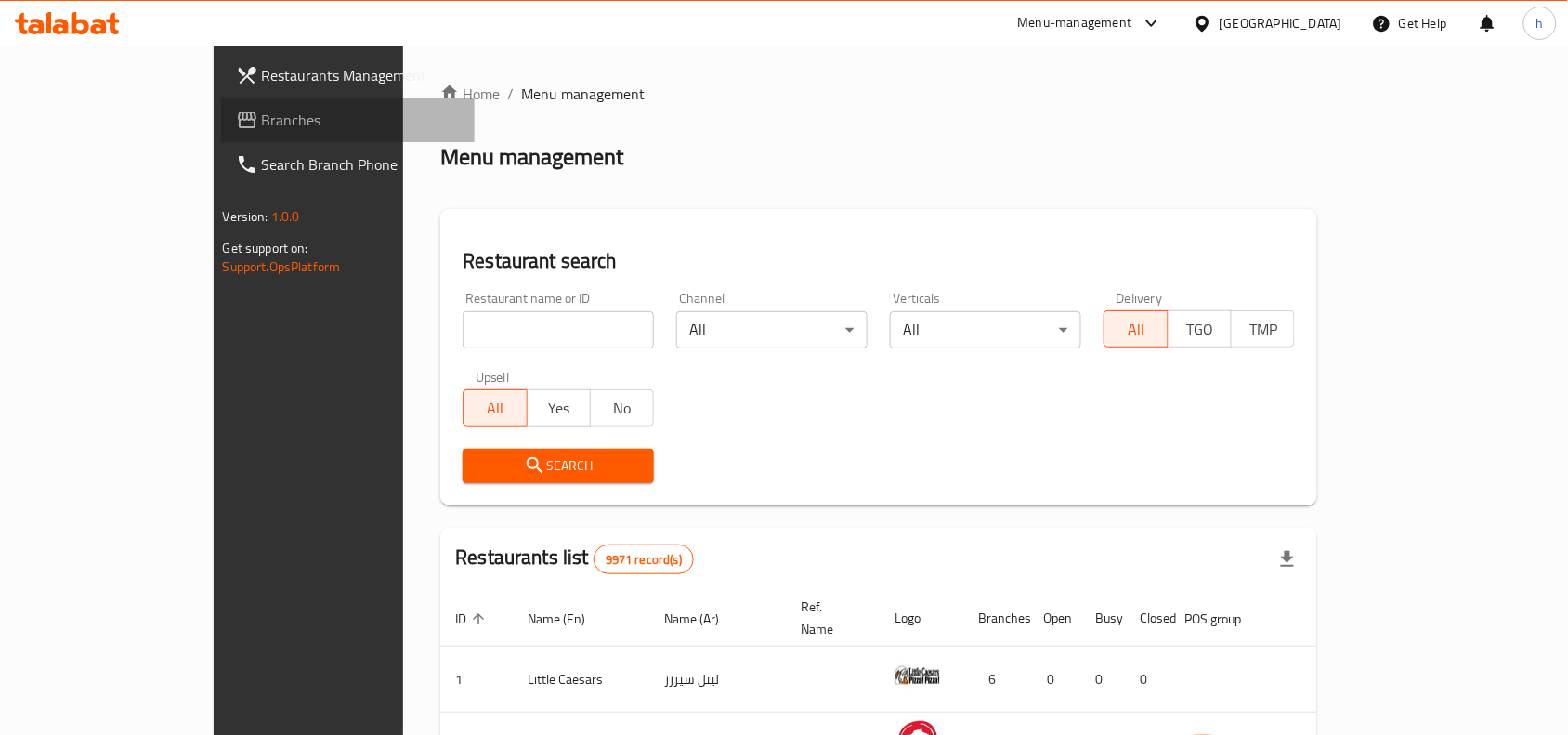
click at [221, 133] on link "Branches" at bounding box center [349, 119] width 254 height 44
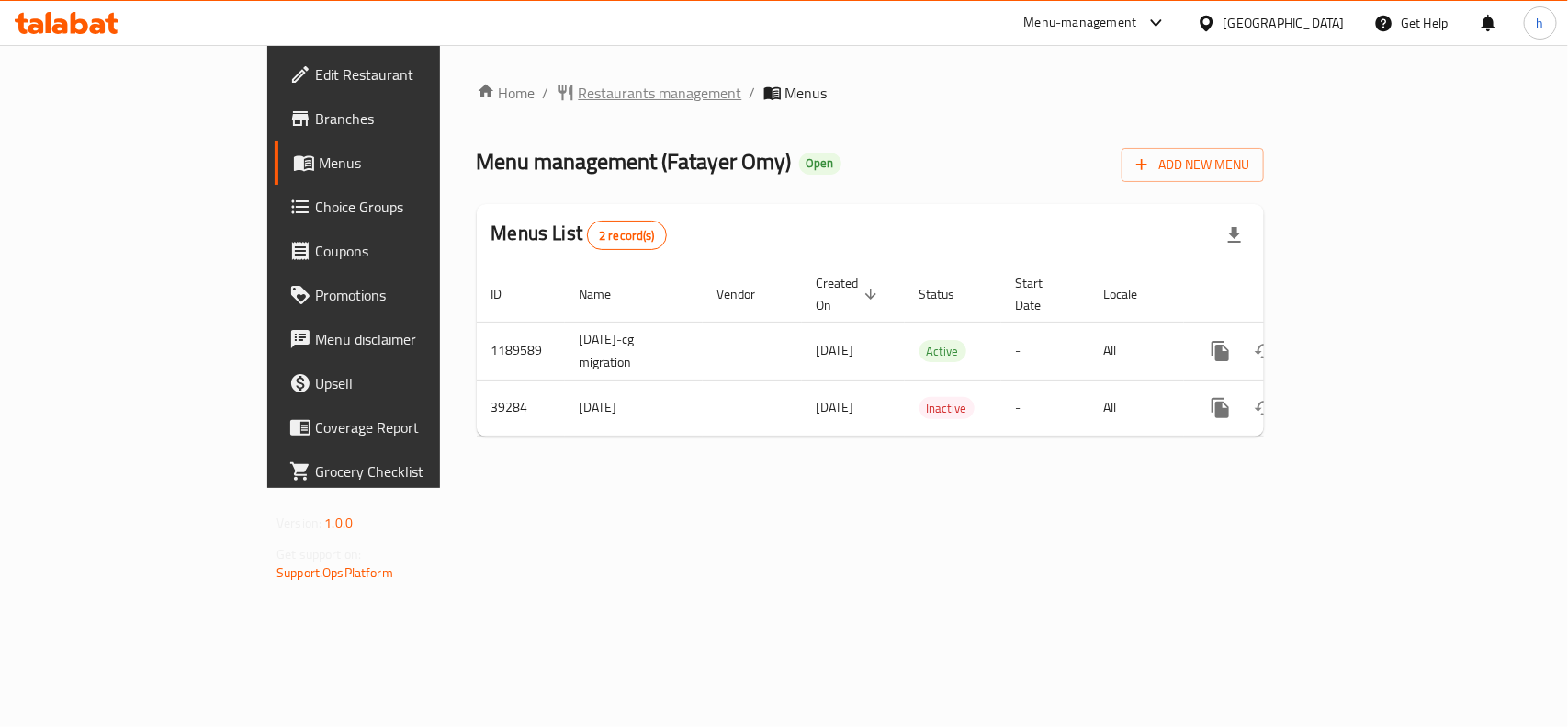
click at [579, 101] on span "Restaurants management" at bounding box center [660, 93] width 163 height 22
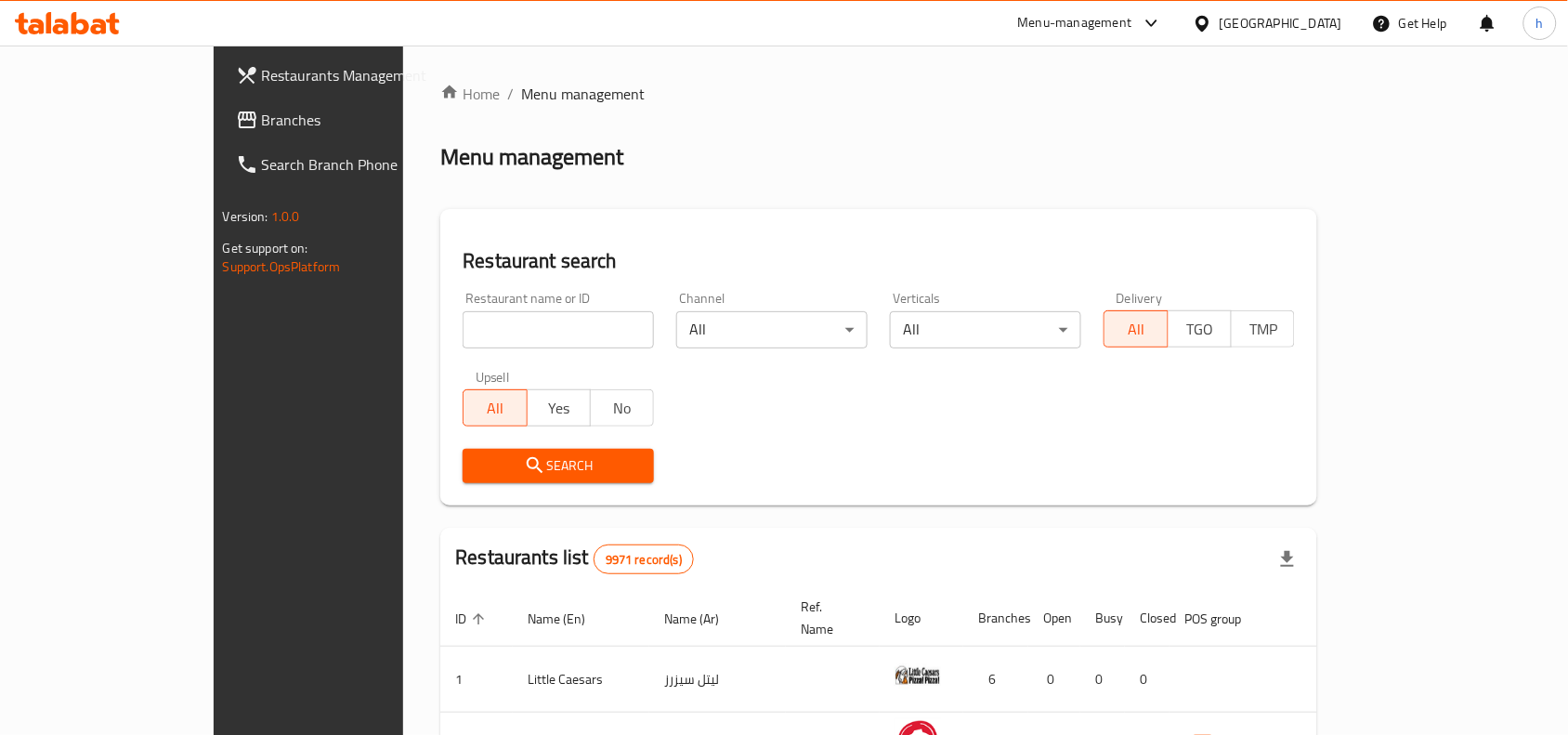
click at [221, 99] on link "Branches" at bounding box center [349, 119] width 254 height 44
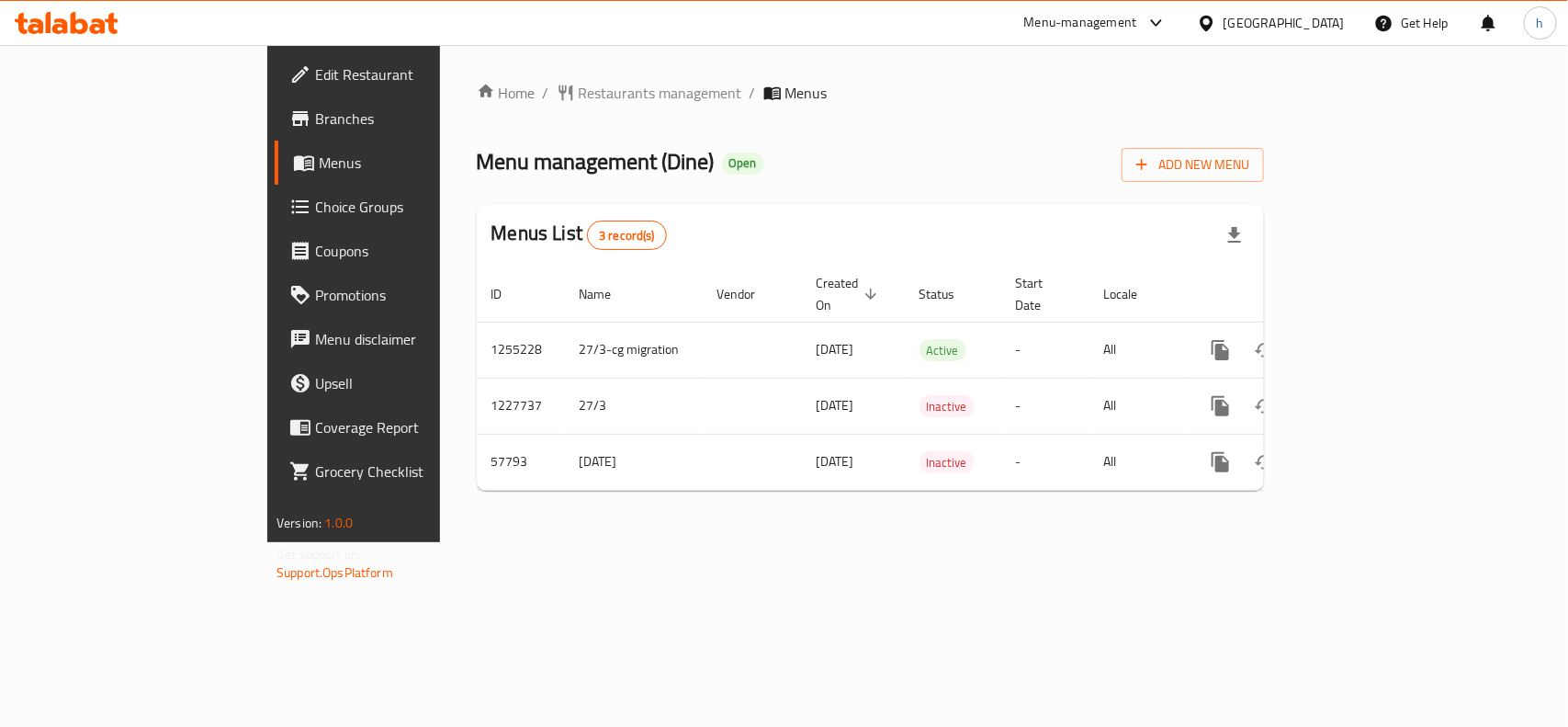
click at [1321, 23] on div "Kuwait" at bounding box center [1285, 23] width 121 height 21
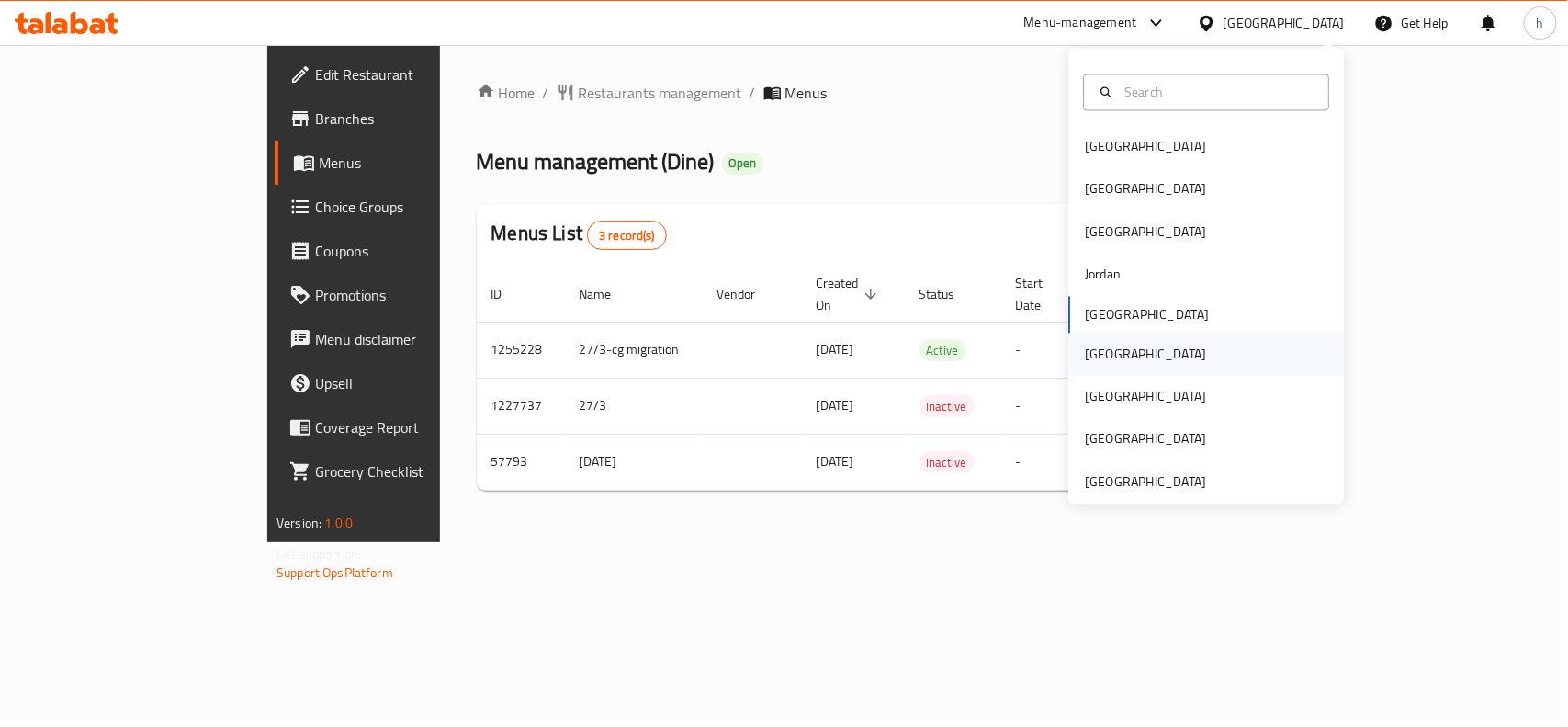
click at [1096, 358] on div "Oman" at bounding box center [1146, 354] width 121 height 21
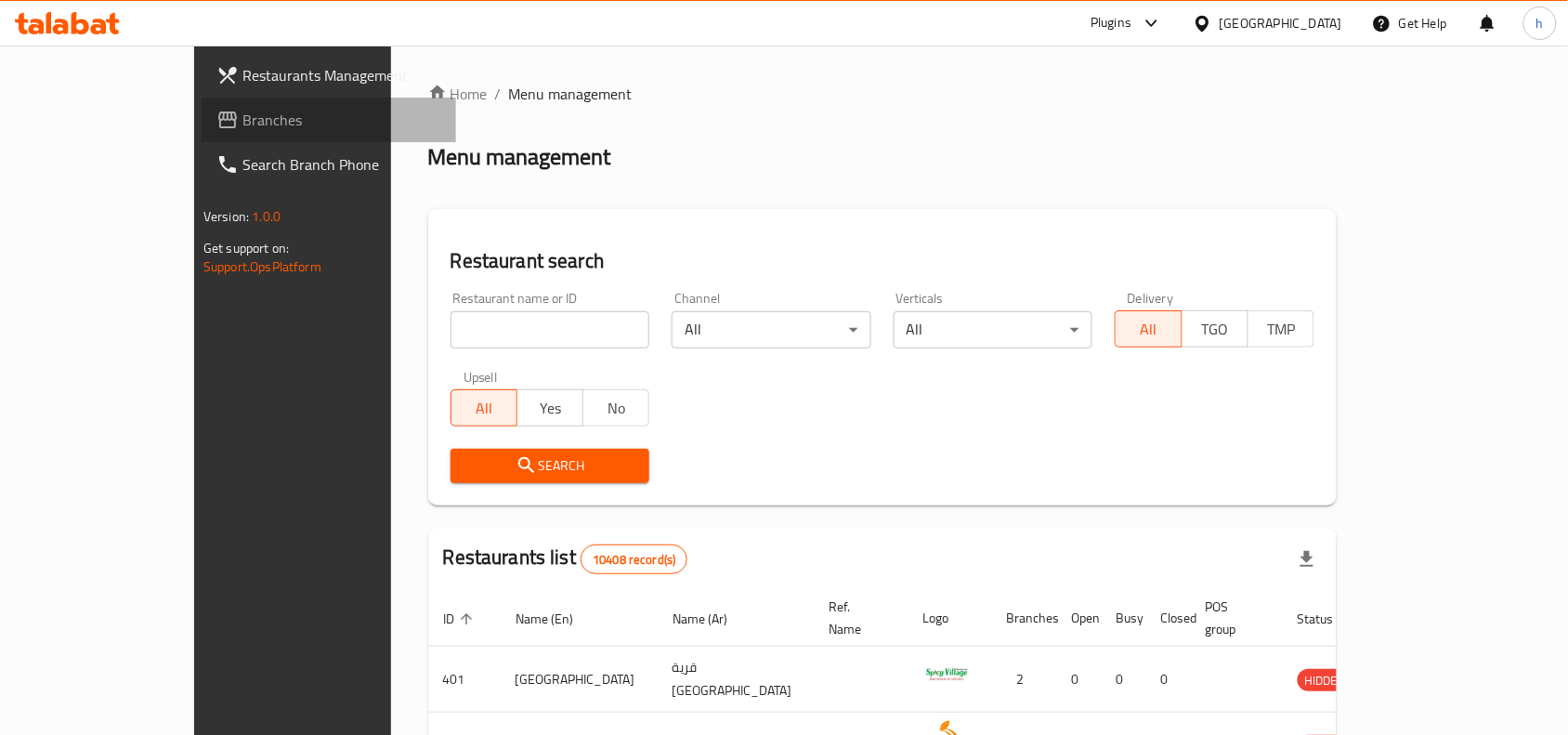
click at [242, 118] on span "Branches" at bounding box center [341, 120] width 199 height 23
